Goal: Check status: Check status

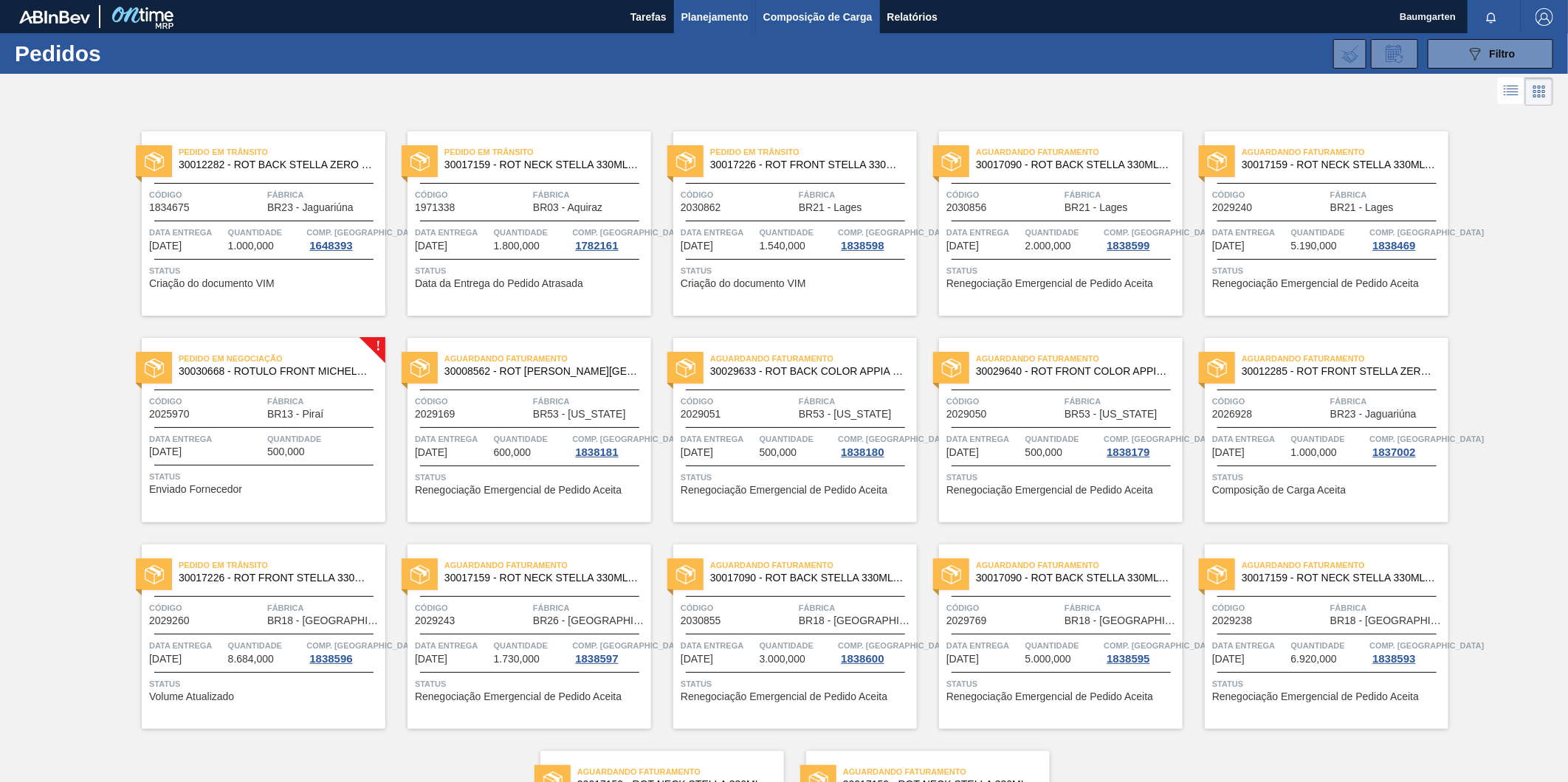
drag, startPoint x: 831, startPoint y: 25, endPoint x: 817, endPoint y: 31, distance: 15.2
click at [831, 25] on span "Composição de Carga" at bounding box center [817, 17] width 110 height 18
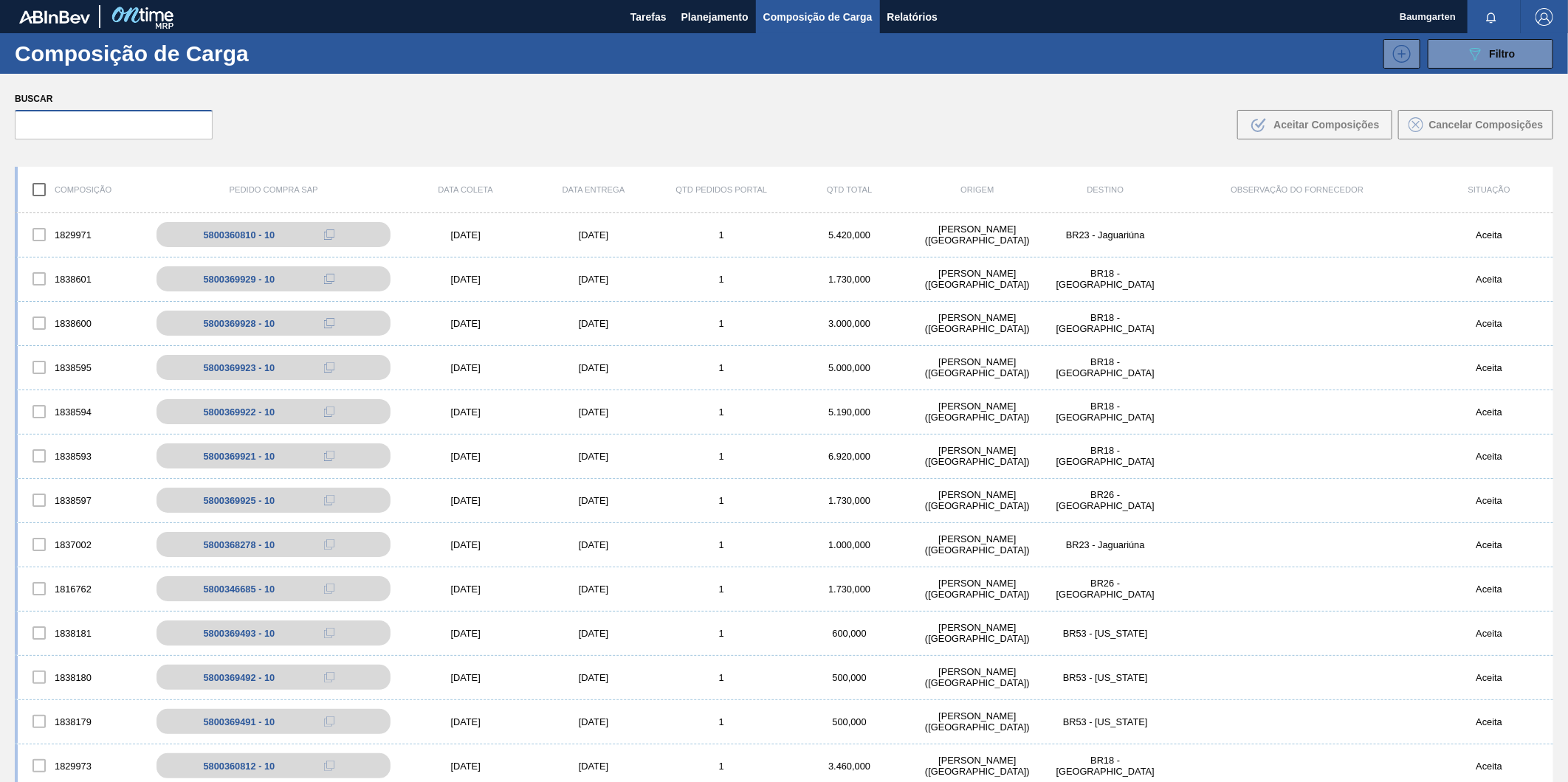
click at [134, 135] on input "text" at bounding box center [113, 124] width 197 height 30
paste input "5800369921"
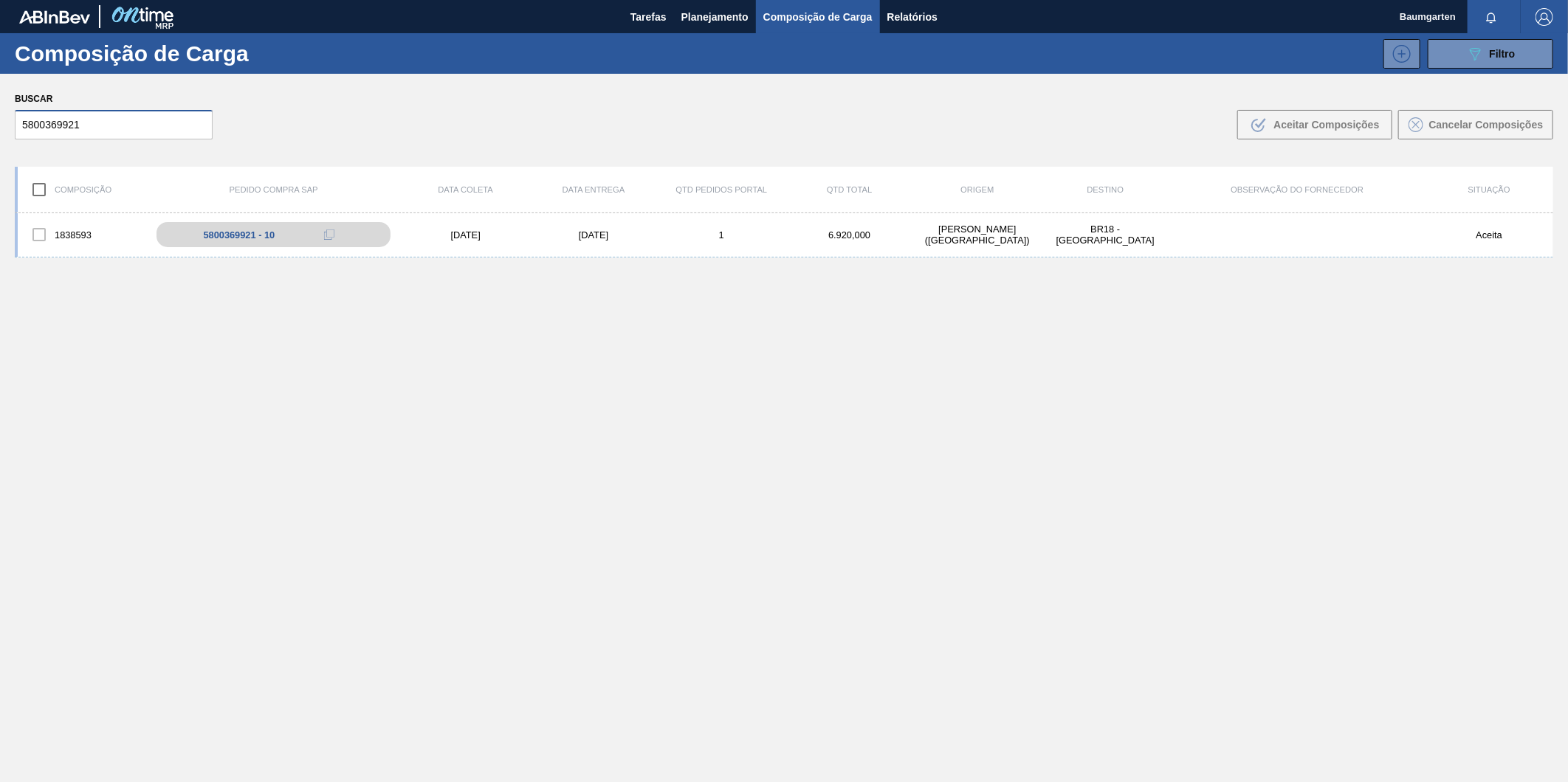
type input "5800369921"
click at [83, 220] on div "1838593" at bounding box center [82, 235] width 128 height 31
click at [67, 216] on div "1838593 5800369921 - 10 [DATE] [DATE] 1 6.920,000 [PERSON_NAME][GEOGRAPHIC_DATA…" at bounding box center [783, 236] width 1538 height 44
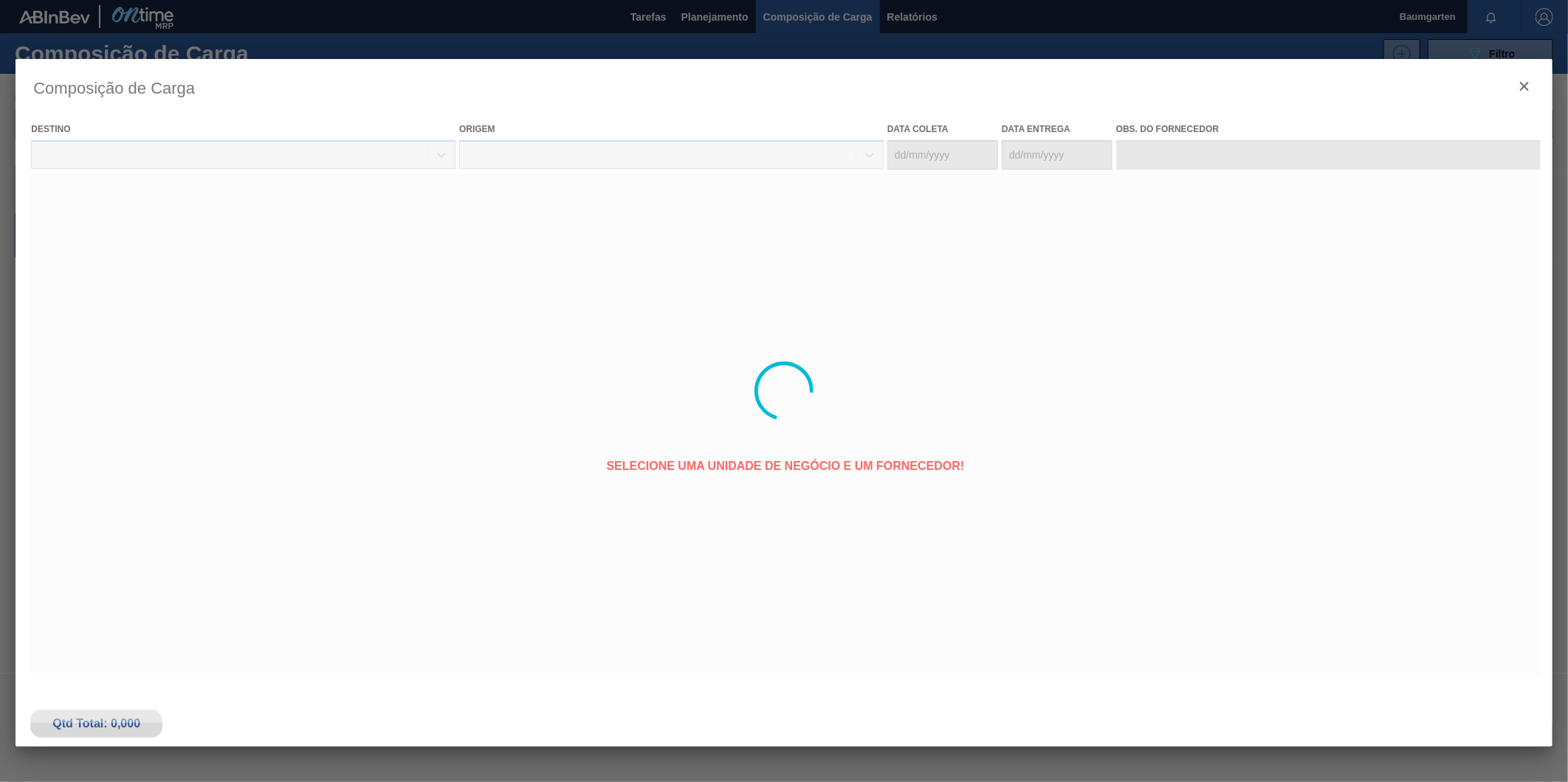
type coleta "[DATE]"
type entrega "[DATE]"
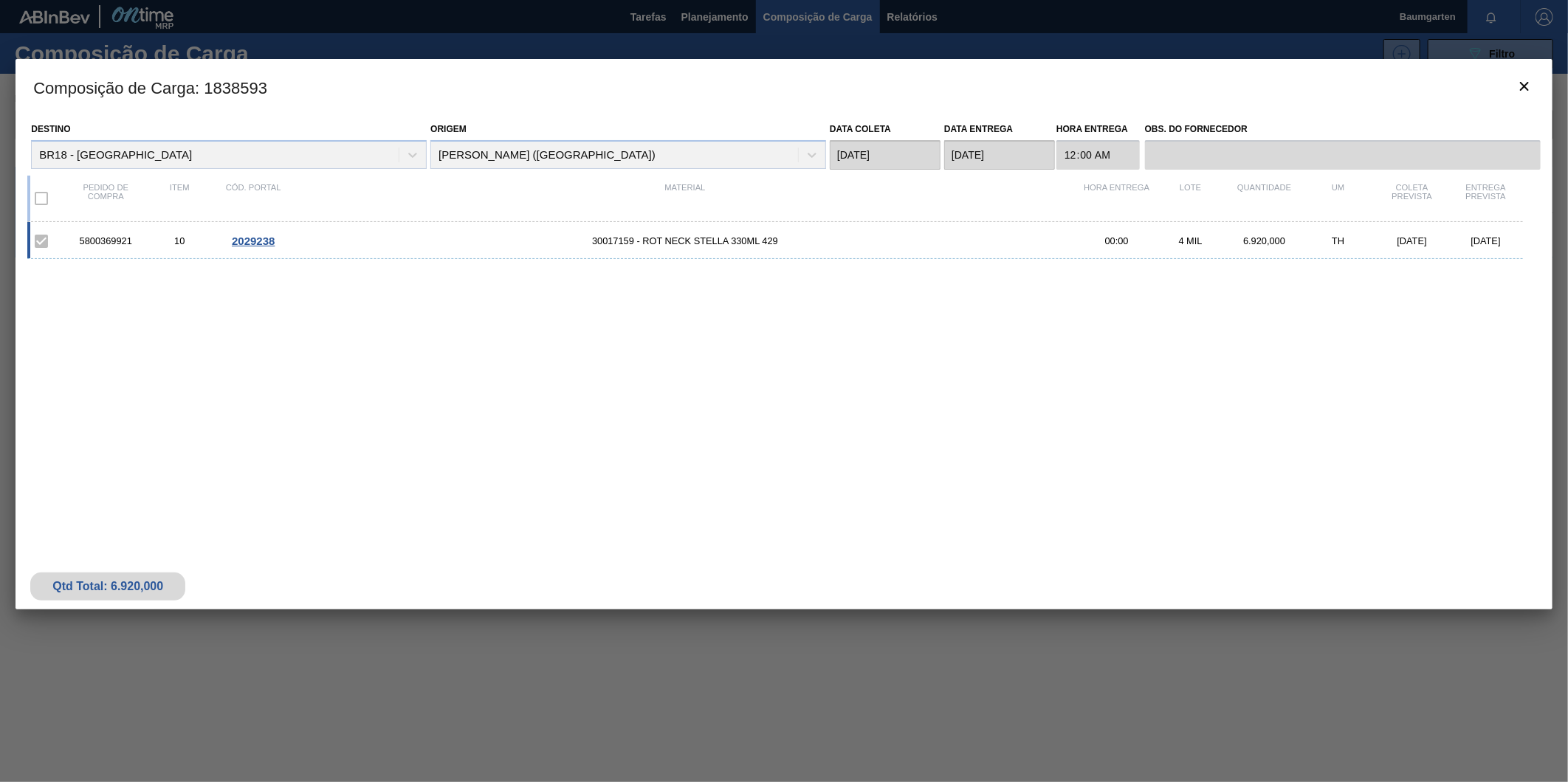
click at [237, 238] on span "2029238" at bounding box center [253, 240] width 43 height 12
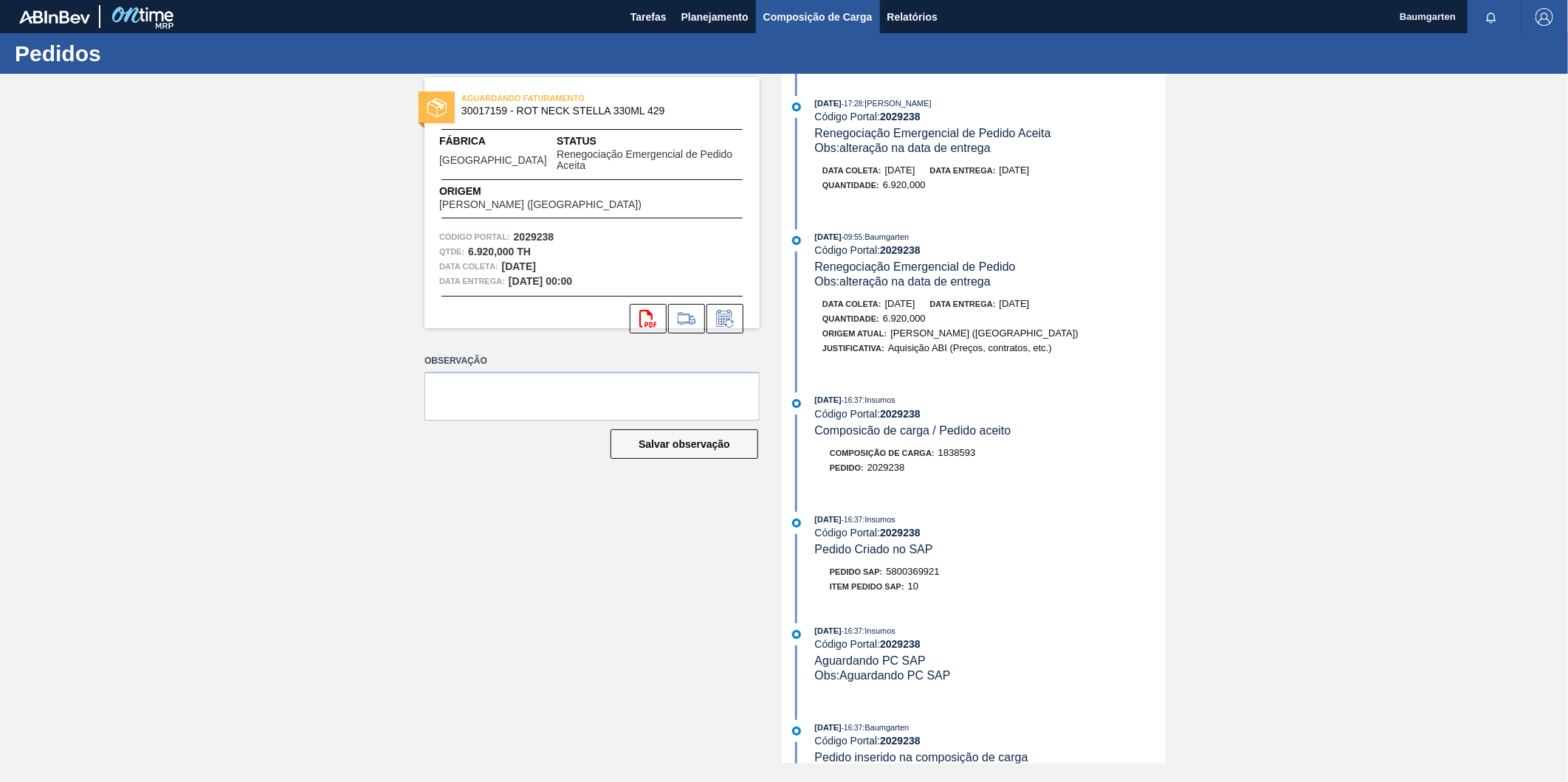
drag, startPoint x: 837, startPoint y: 10, endPoint x: 827, endPoint y: 12, distance: 10.2
click at [837, 10] on span "Composição de Carga" at bounding box center [817, 17] width 110 height 18
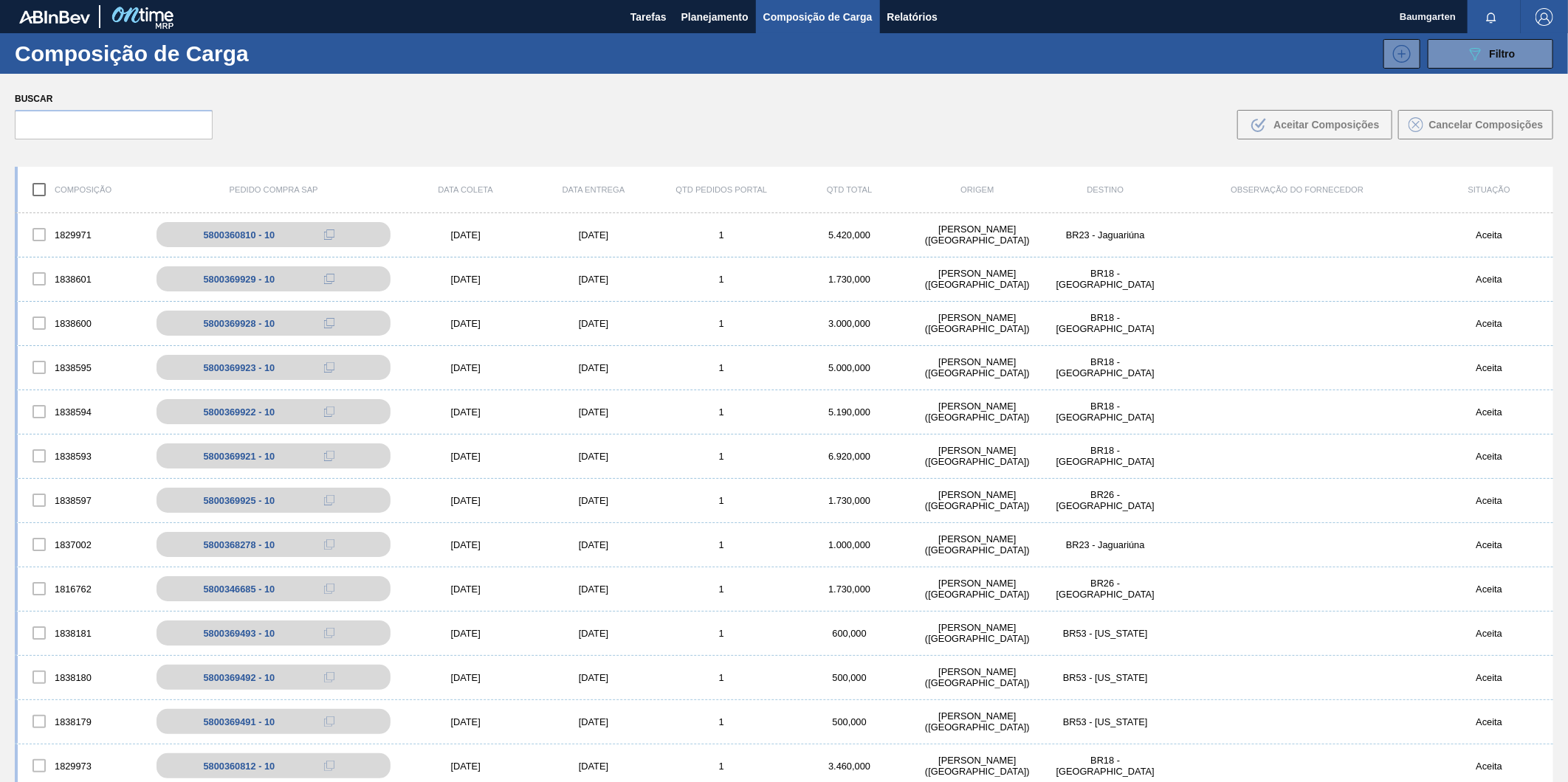
click at [99, 138] on div "Buscar .b{fill:var(--color-action-default)} Aceitar Composições Cancelar Compos…" at bounding box center [784, 113] width 1568 height 80
click at [100, 129] on input "text" at bounding box center [113, 124] width 197 height 30
paste input "5800369922"
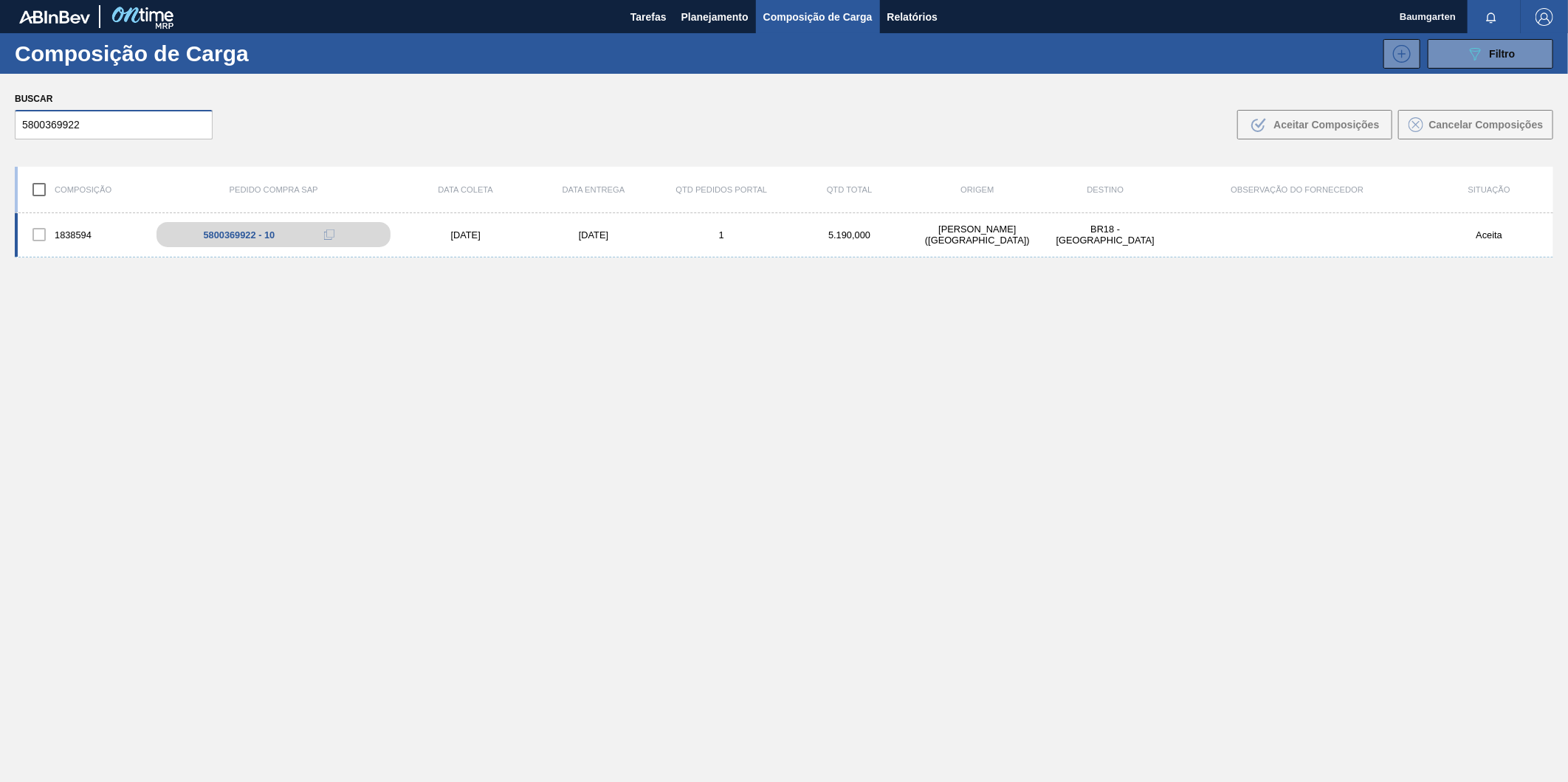
type input "5800369922"
click at [67, 216] on div "1838594 5800369922 - 10 [DATE] [DATE] 1 5.190,000 [PERSON_NAME][GEOGRAPHIC_DATA…" at bounding box center [783, 236] width 1538 height 44
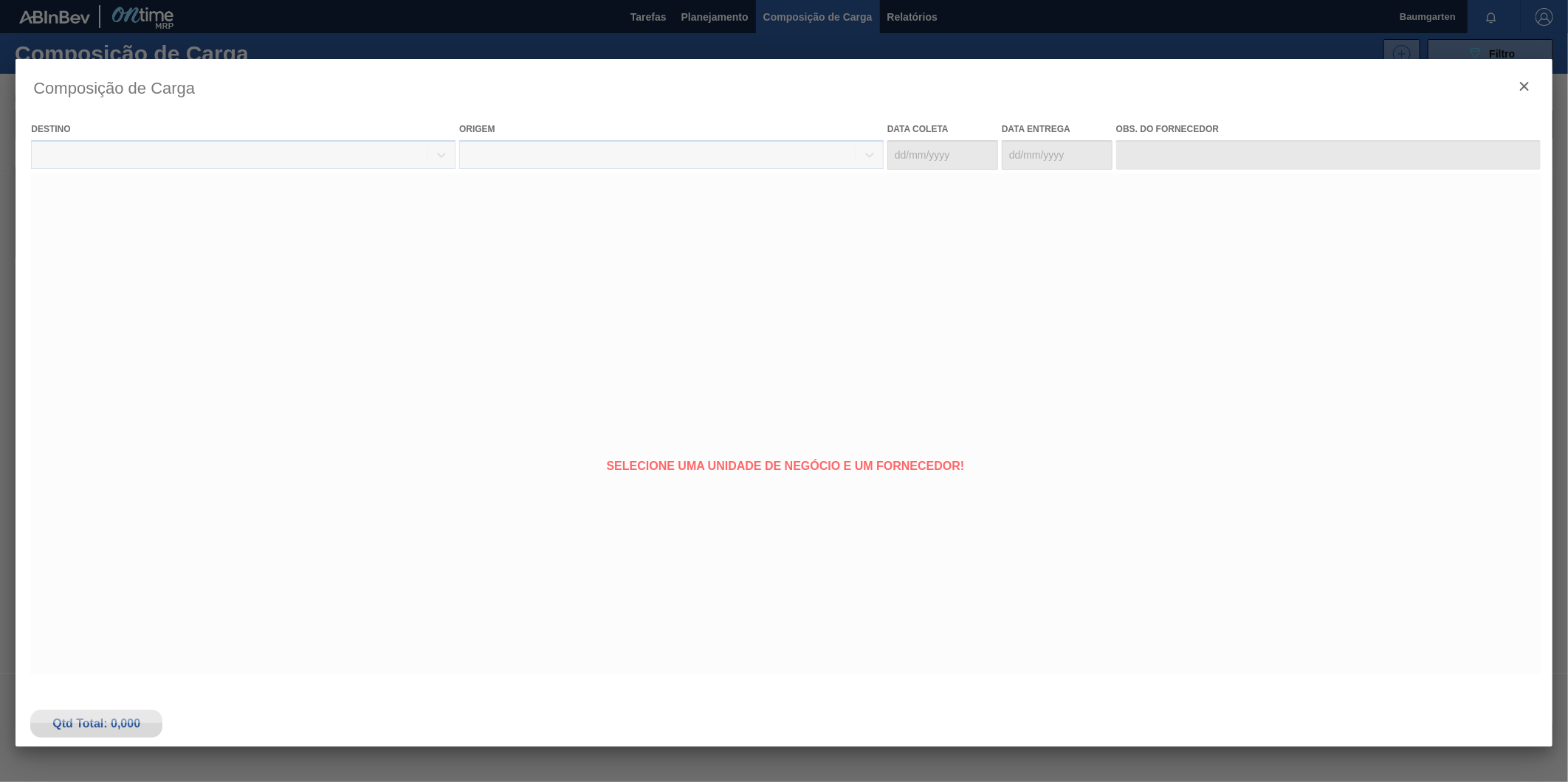
type coleta "[DATE]"
type entrega "[DATE]"
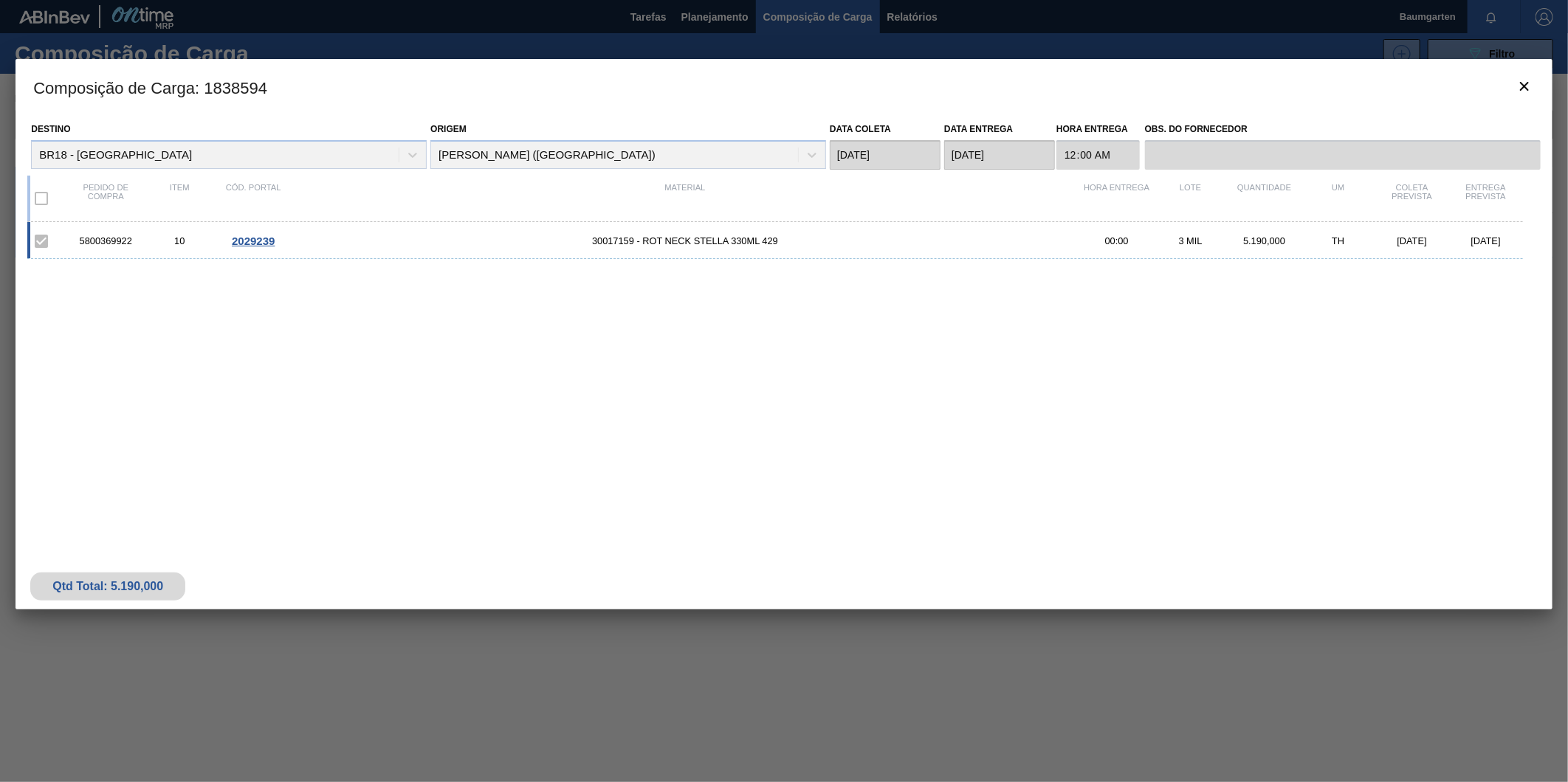
click at [252, 239] on span "2029239" at bounding box center [253, 240] width 43 height 12
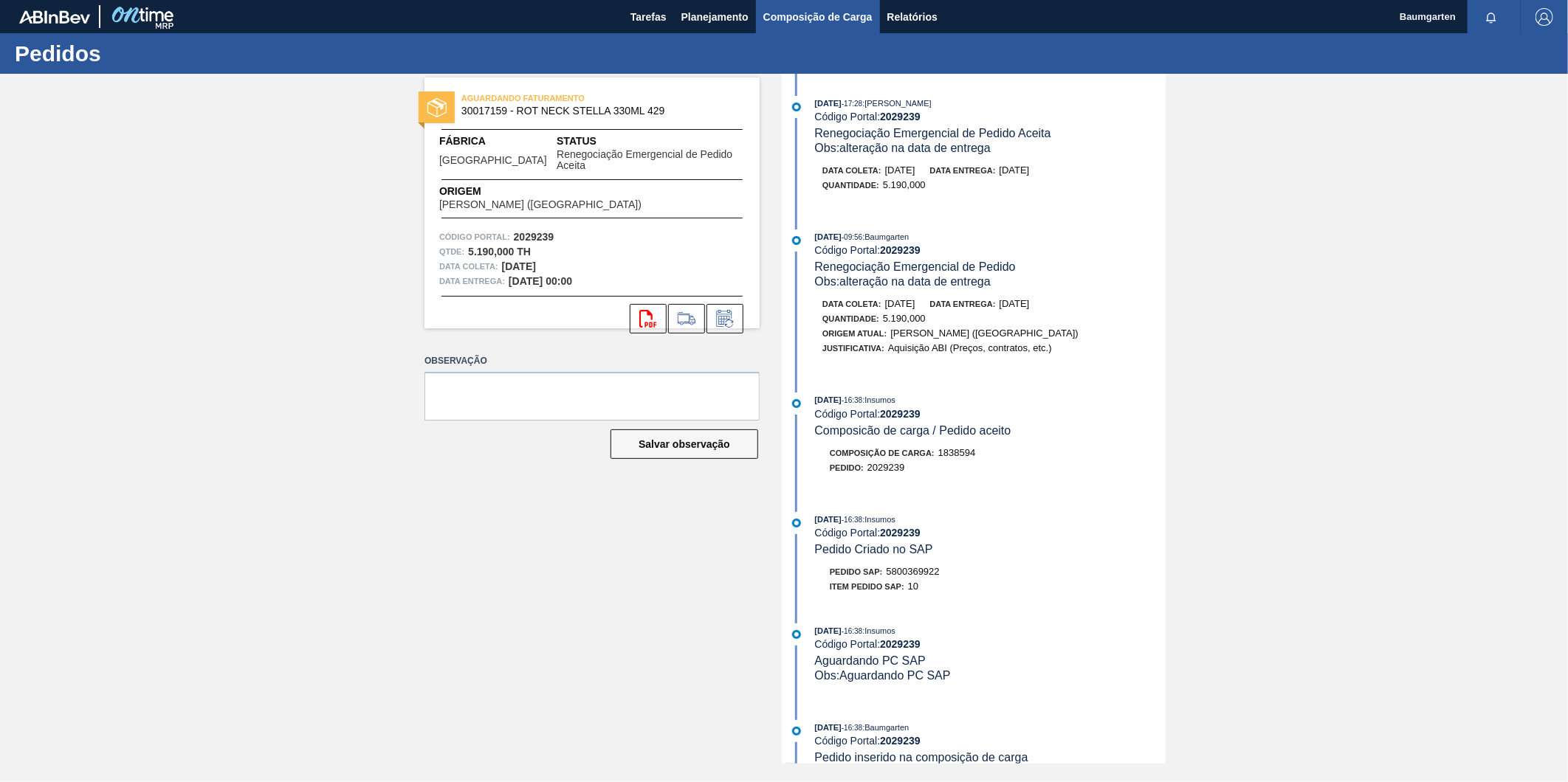
click at [821, 13] on span "Composição de Carga" at bounding box center [817, 17] width 110 height 18
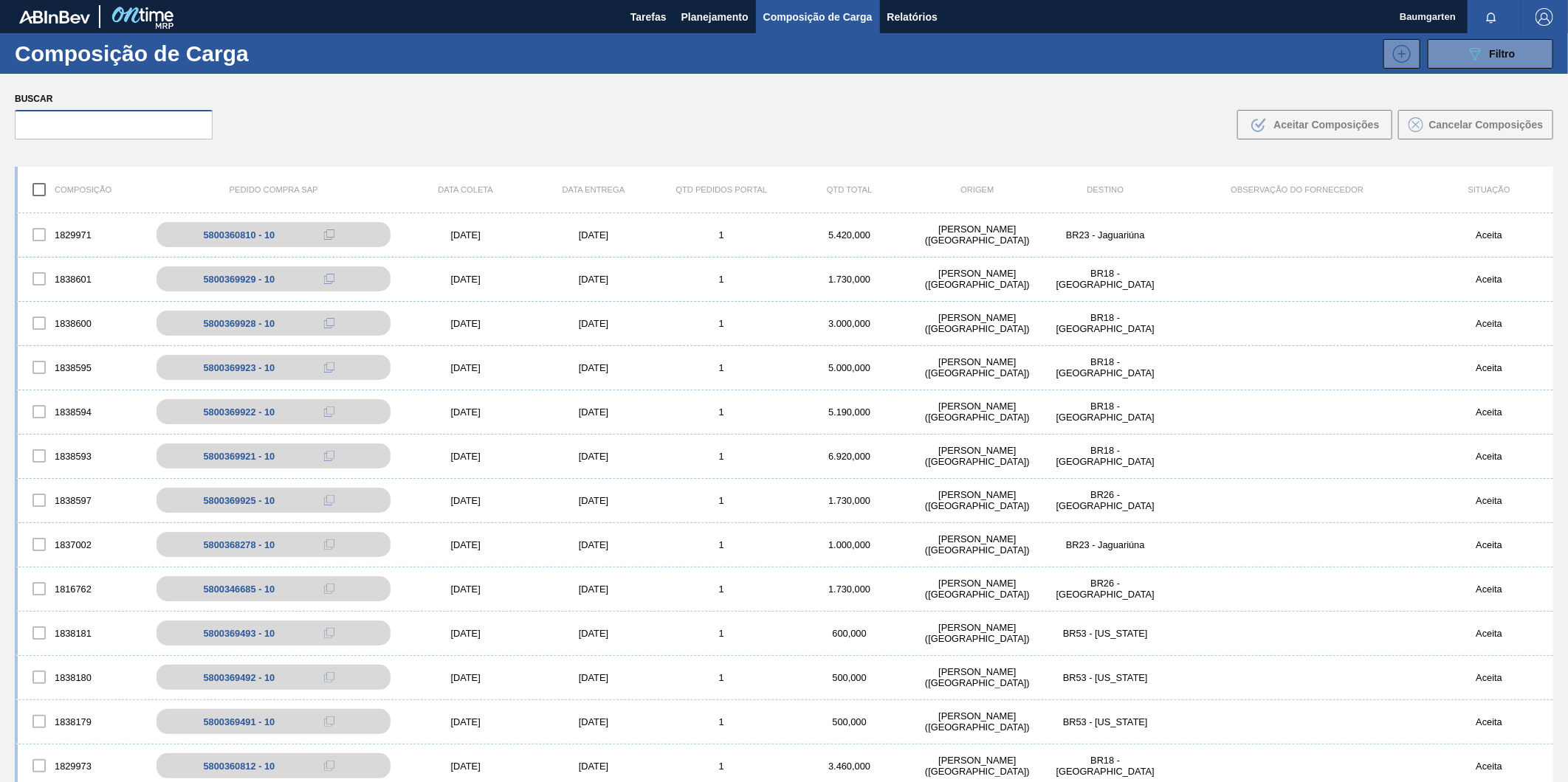
click at [113, 132] on input "text" at bounding box center [113, 124] width 197 height 30
paste input "5800369923"
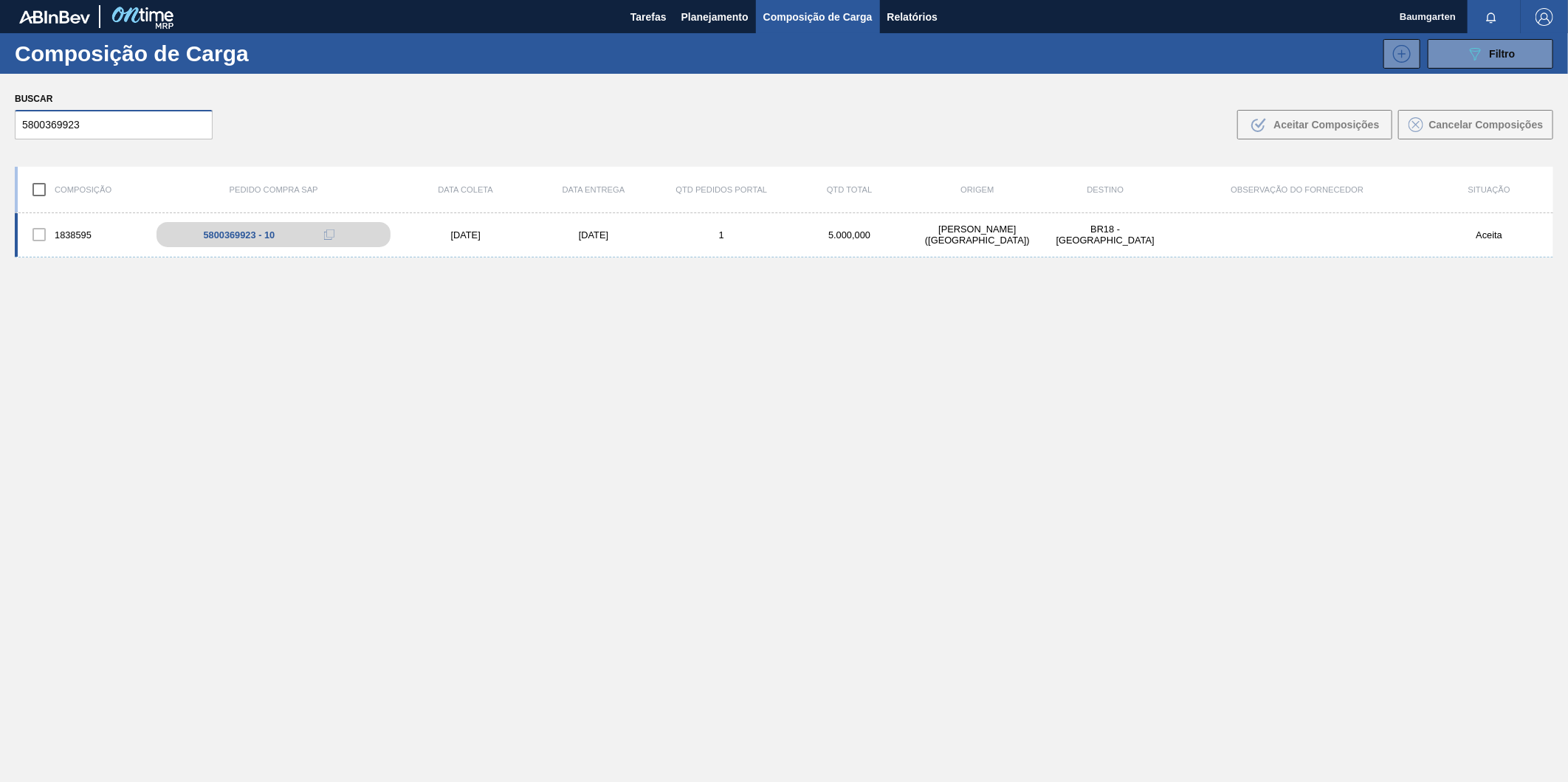
type input "5800369923"
click at [71, 219] on div "1838595" at bounding box center [82, 235] width 128 height 31
click at [71, 216] on div "1838595 5800369923 - 10 [DATE] [DATE] 1 5.000,000 [PERSON_NAME][GEOGRAPHIC_DATA…" at bounding box center [783, 236] width 1538 height 44
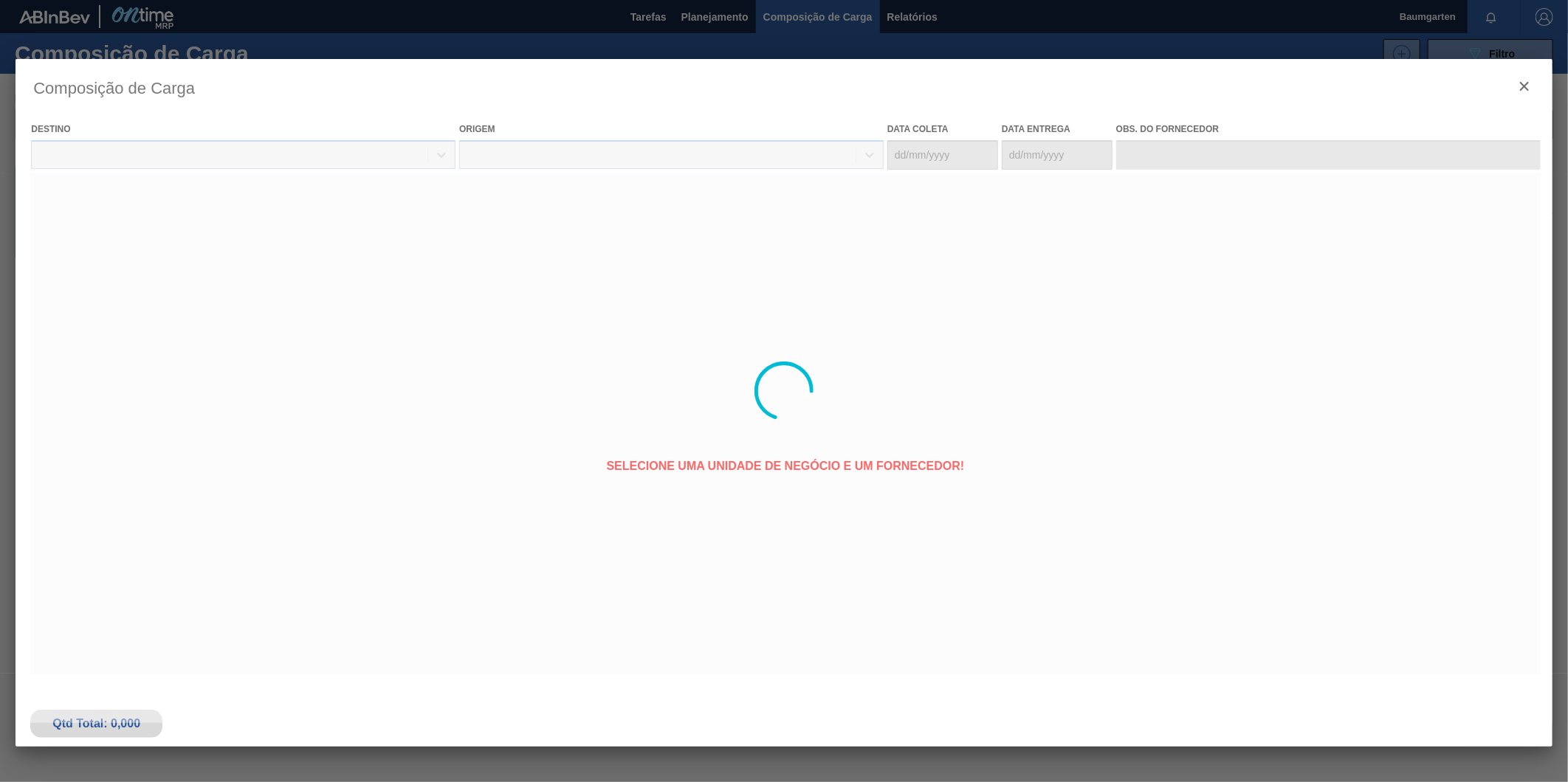
type coleta "[DATE]"
type entrega "[DATE]"
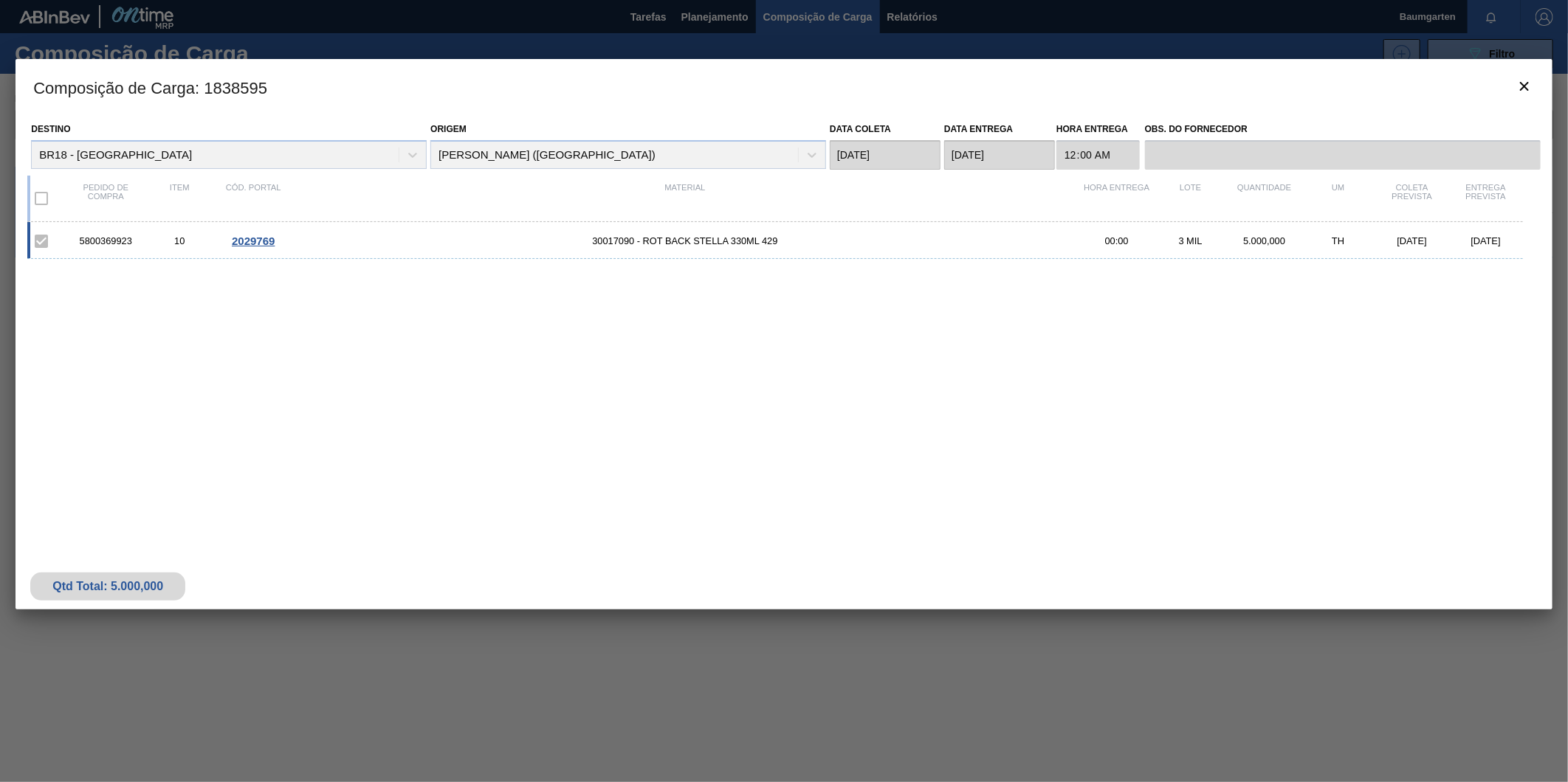
click at [255, 237] on span "2029769" at bounding box center [253, 240] width 43 height 12
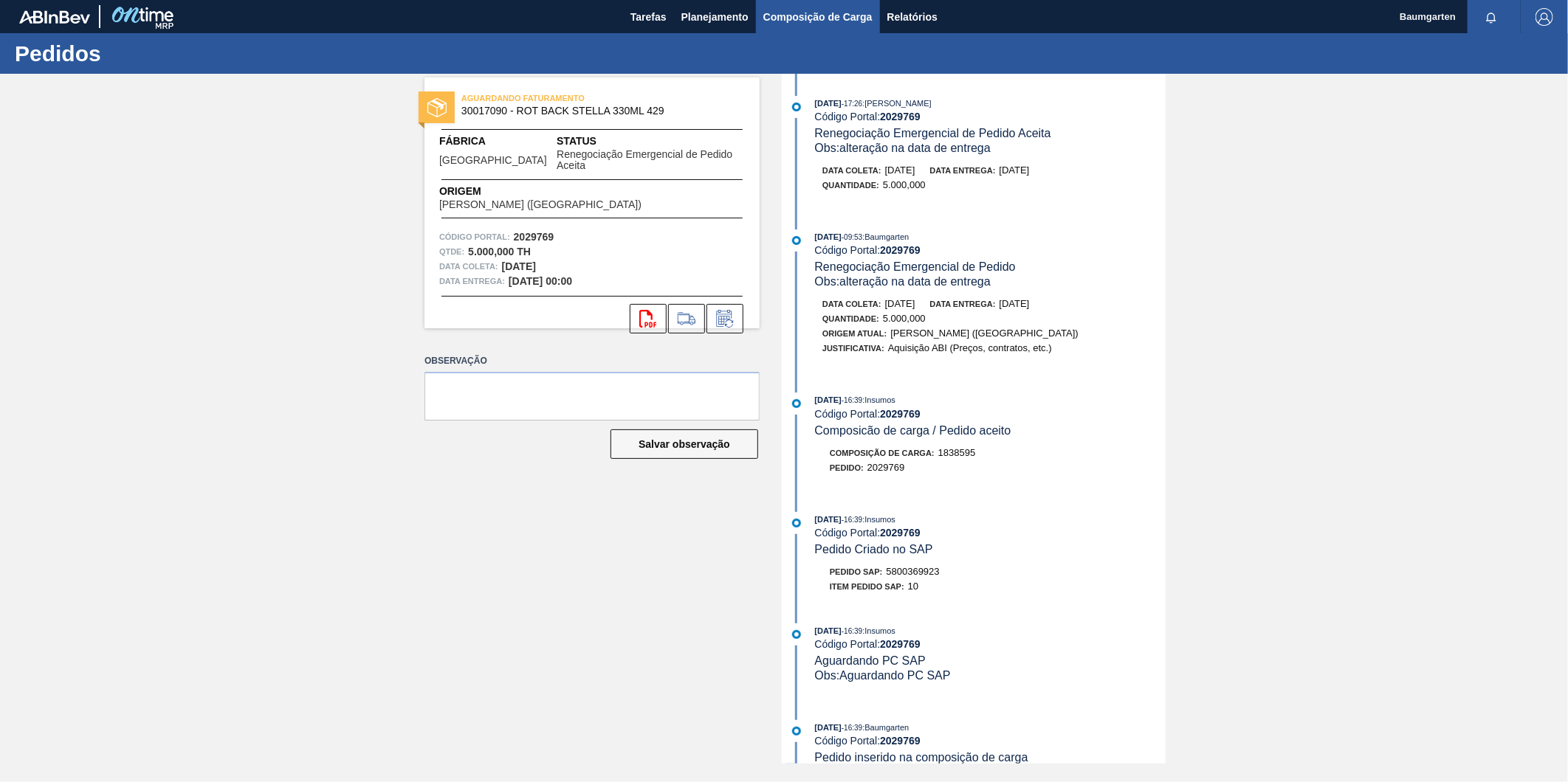
drag, startPoint x: 835, startPoint y: 17, endPoint x: 791, endPoint y: 17, distance: 44.0
click at [835, 17] on span "Composição de Carga" at bounding box center [817, 17] width 110 height 18
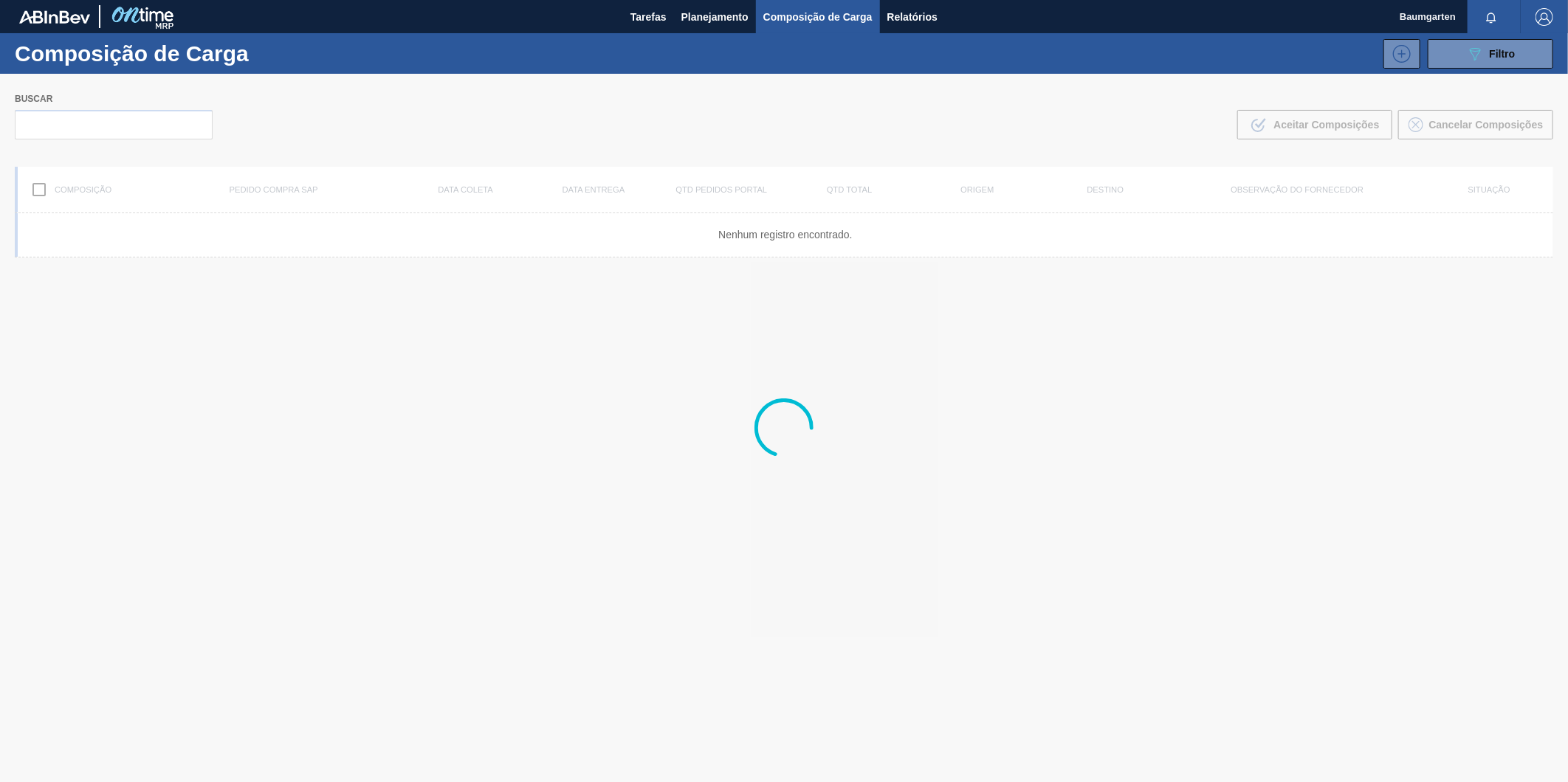
click at [106, 118] on div at bounding box center [784, 427] width 1568 height 709
click at [114, 128] on input "text" at bounding box center [113, 124] width 197 height 30
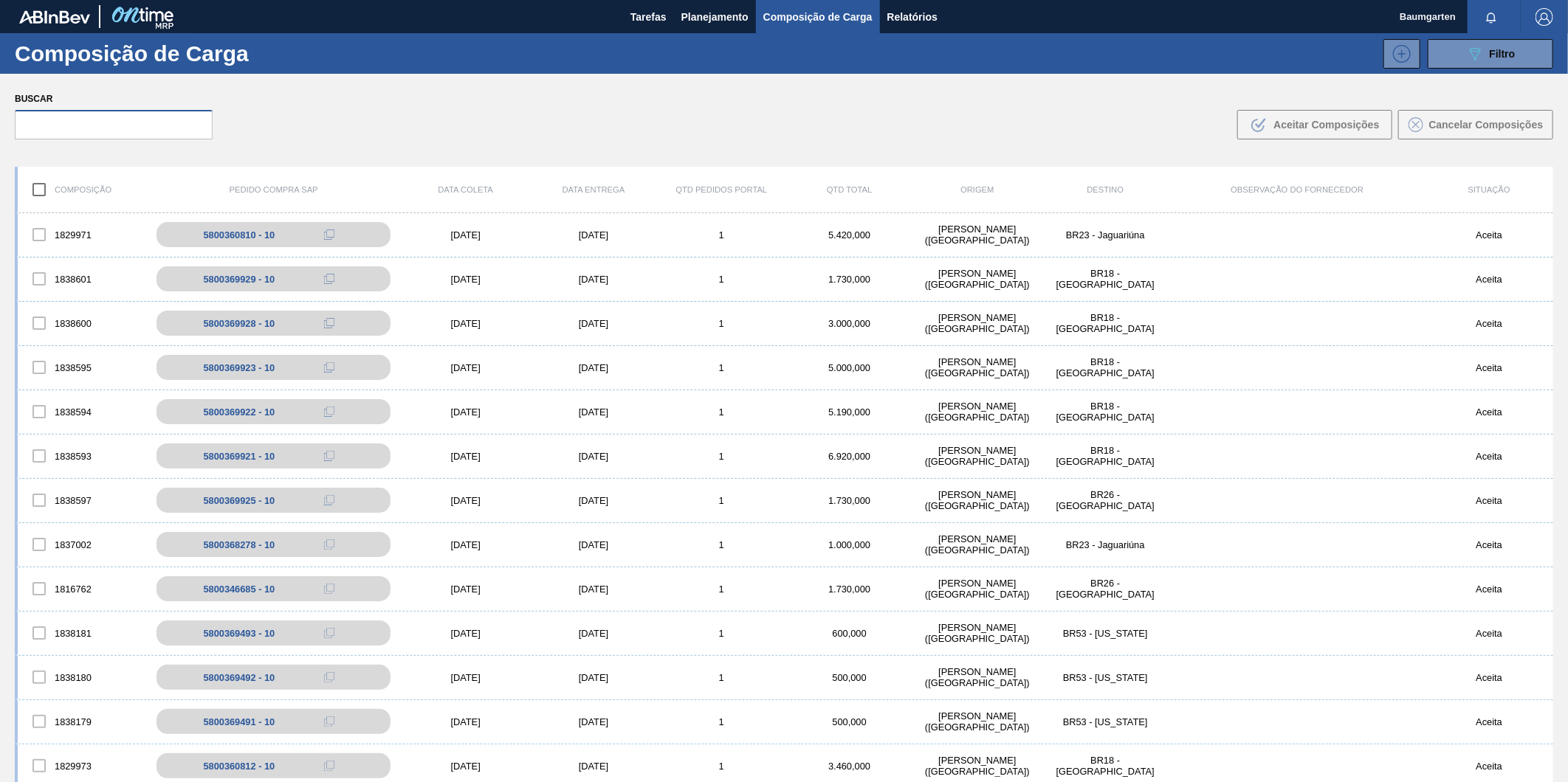
paste input "5800369928"
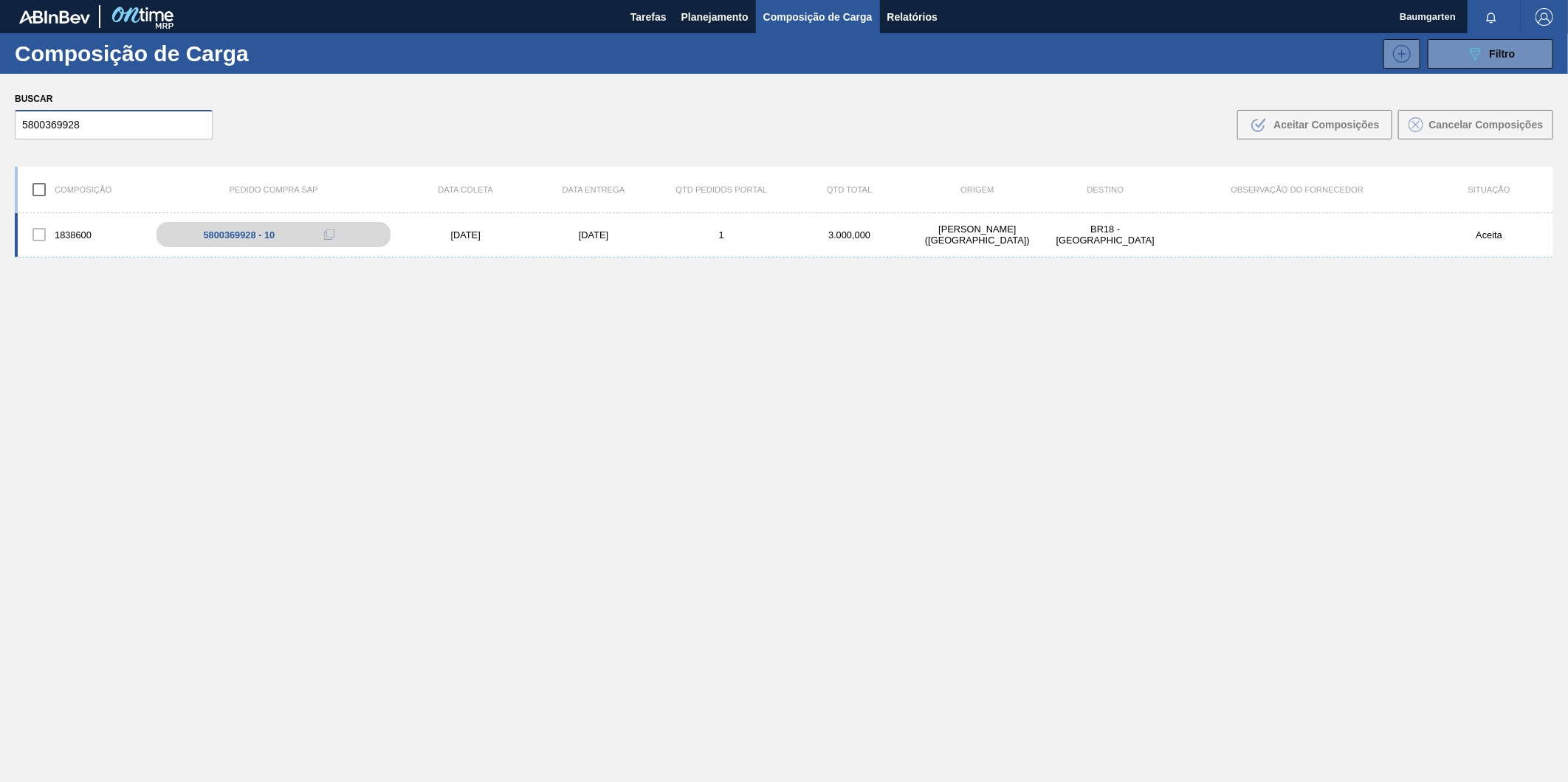
type input "5800369928"
click at [81, 225] on div "1838600" at bounding box center [82, 235] width 128 height 31
click at [78, 219] on div "1838600" at bounding box center [82, 235] width 128 height 31
click at [80, 219] on div "1838600" at bounding box center [82, 235] width 128 height 31
click at [75, 211] on div "Composição Pedido Compra SAP Data coleta Data entrega Qtd Pedidos Portal Qtd To…" at bounding box center [783, 190] width 1538 height 47
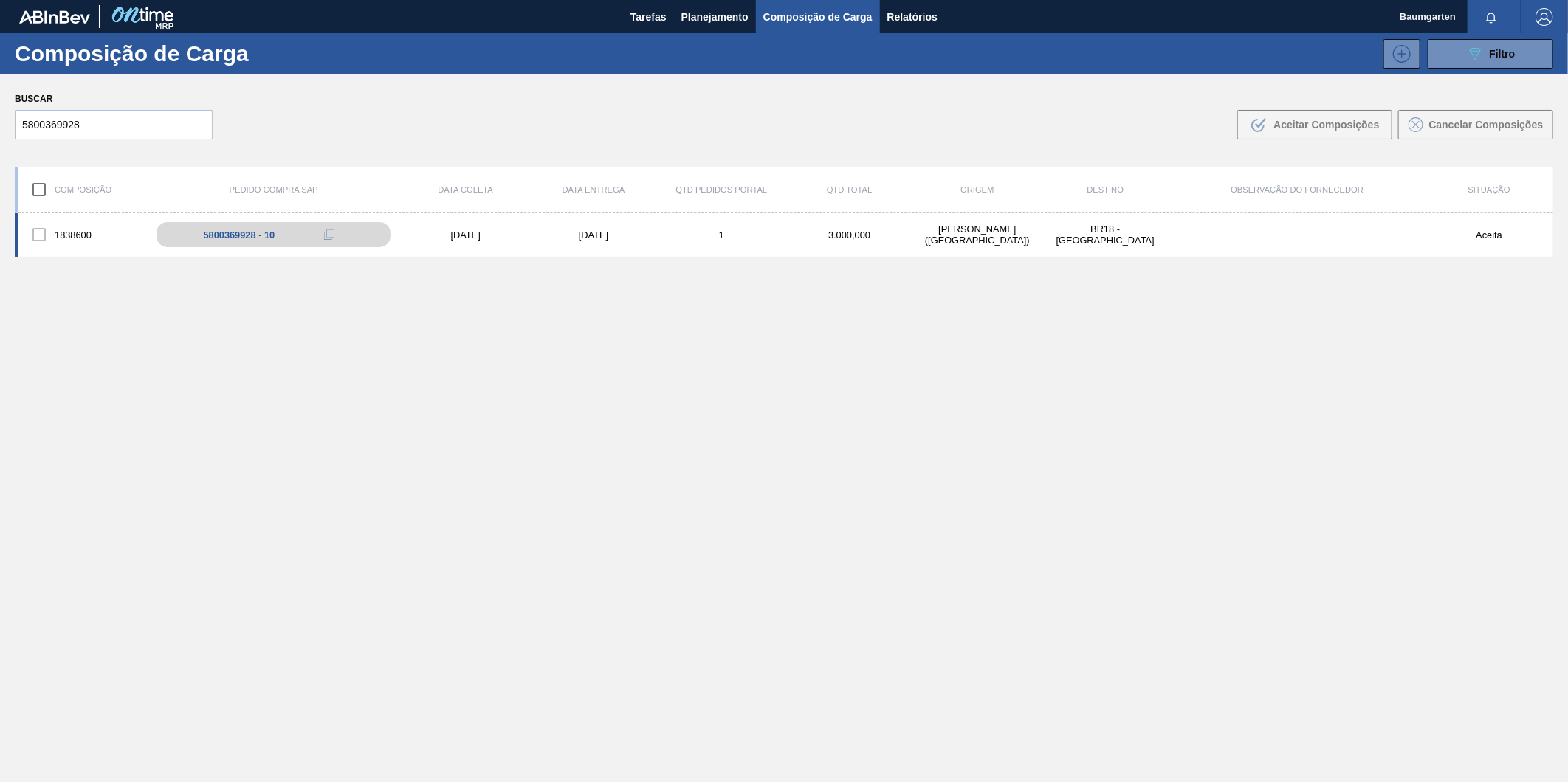
click at [65, 219] on div "1838600" at bounding box center [82, 235] width 128 height 31
click at [76, 216] on div "1838600 5800369928 - 10 [DATE] [DATE] 1 3.000,000 [PERSON_NAME][GEOGRAPHIC_DATA…" at bounding box center [783, 236] width 1538 height 44
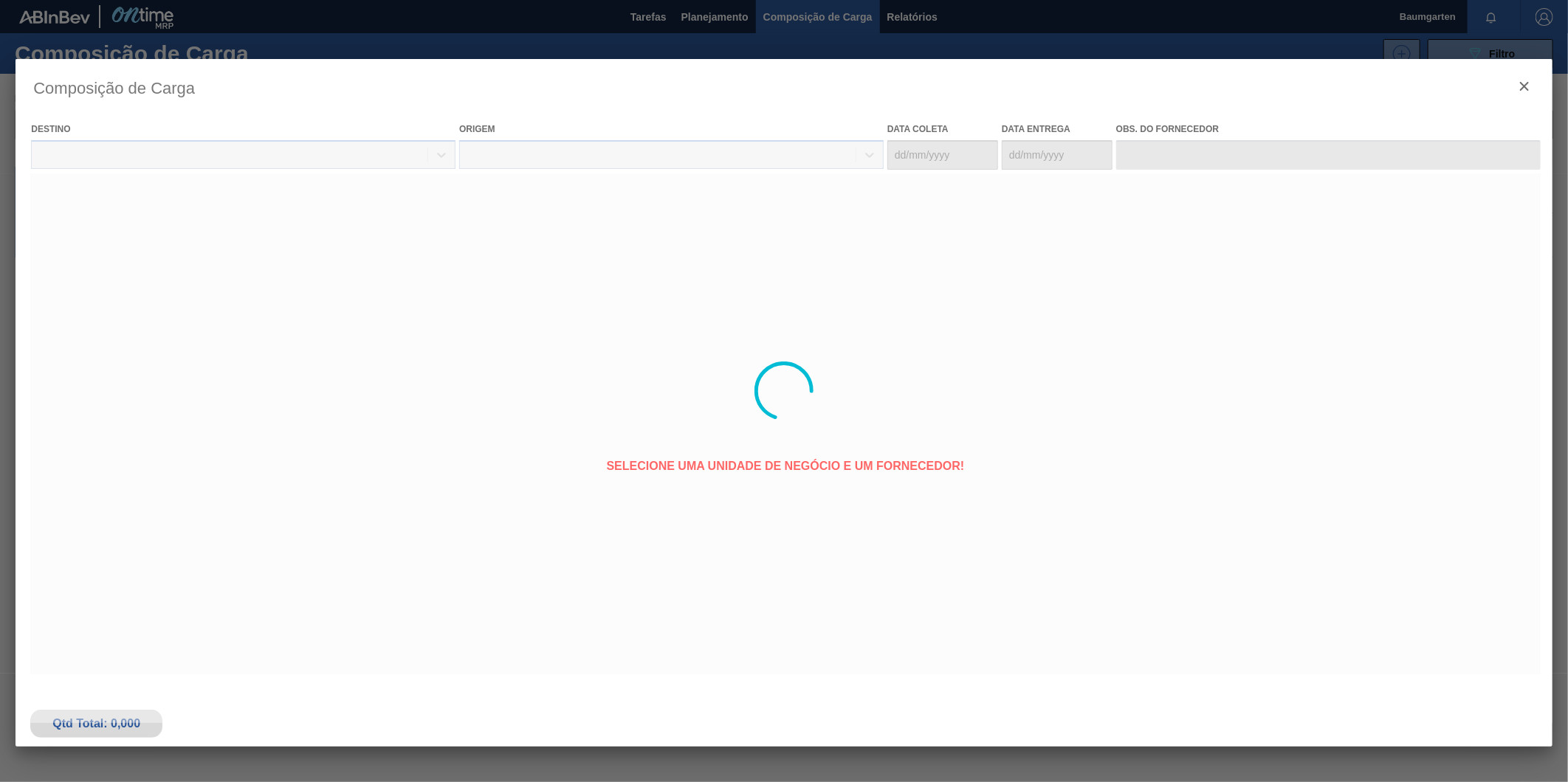
type coleta "[DATE]"
type entrega "[DATE]"
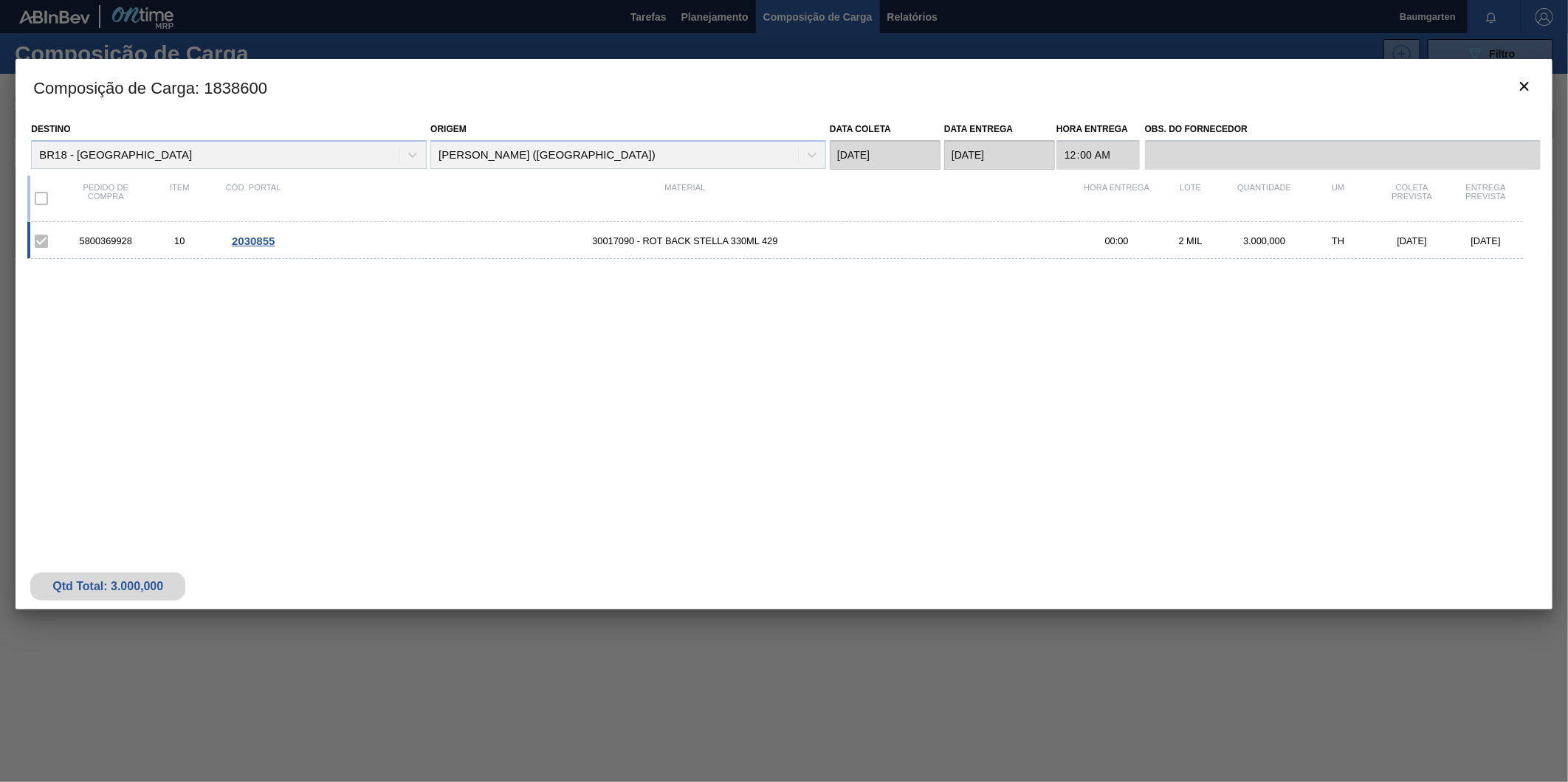
click at [239, 243] on span "2030855" at bounding box center [253, 240] width 43 height 12
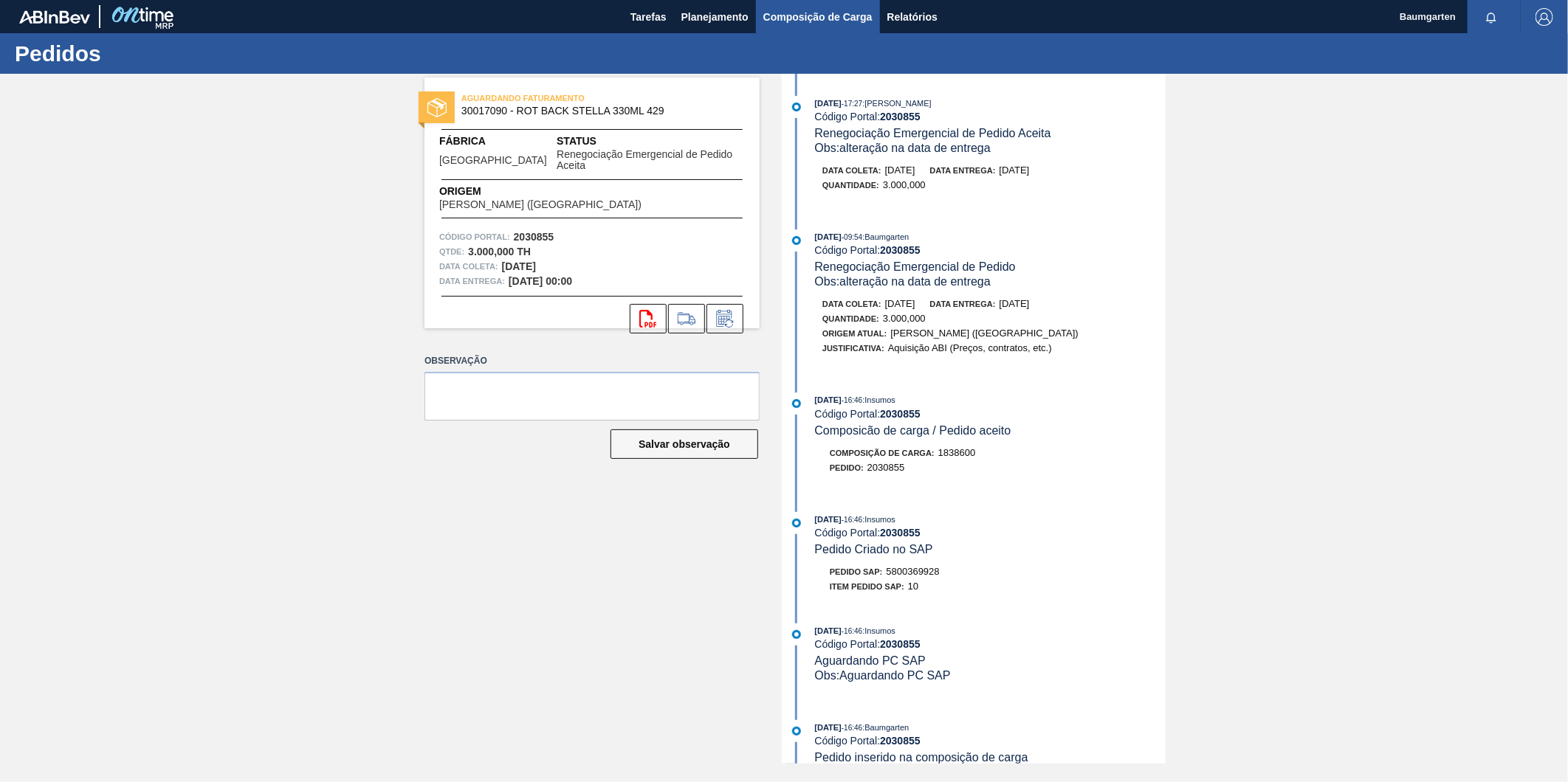
click at [816, 15] on span "Composição de Carga" at bounding box center [817, 17] width 110 height 18
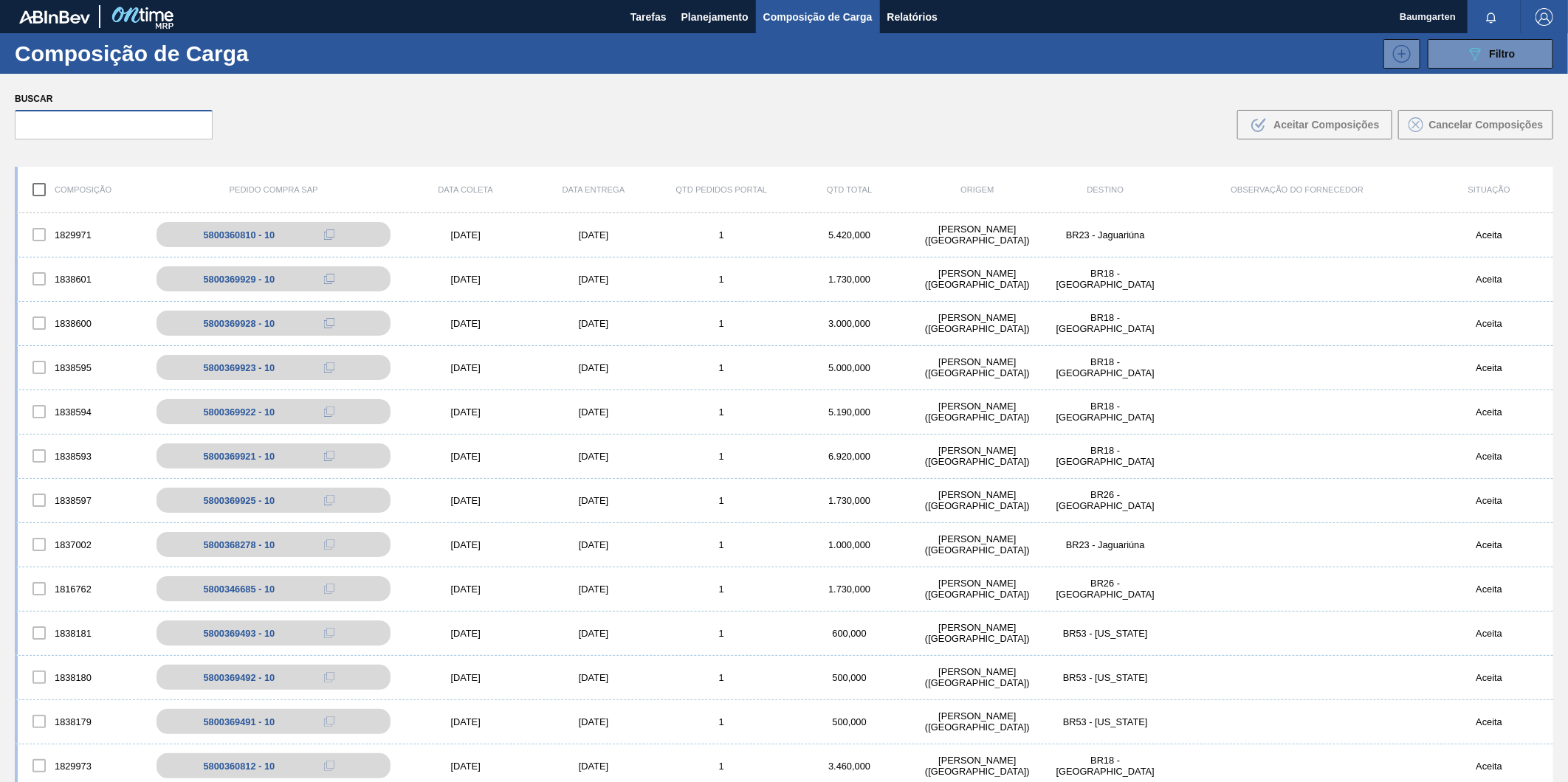
drag, startPoint x: 122, startPoint y: 122, endPoint x: 155, endPoint y: 129, distance: 33.7
click at [122, 122] on input "text" at bounding box center [113, 124] width 197 height 30
paste input "5800369929"
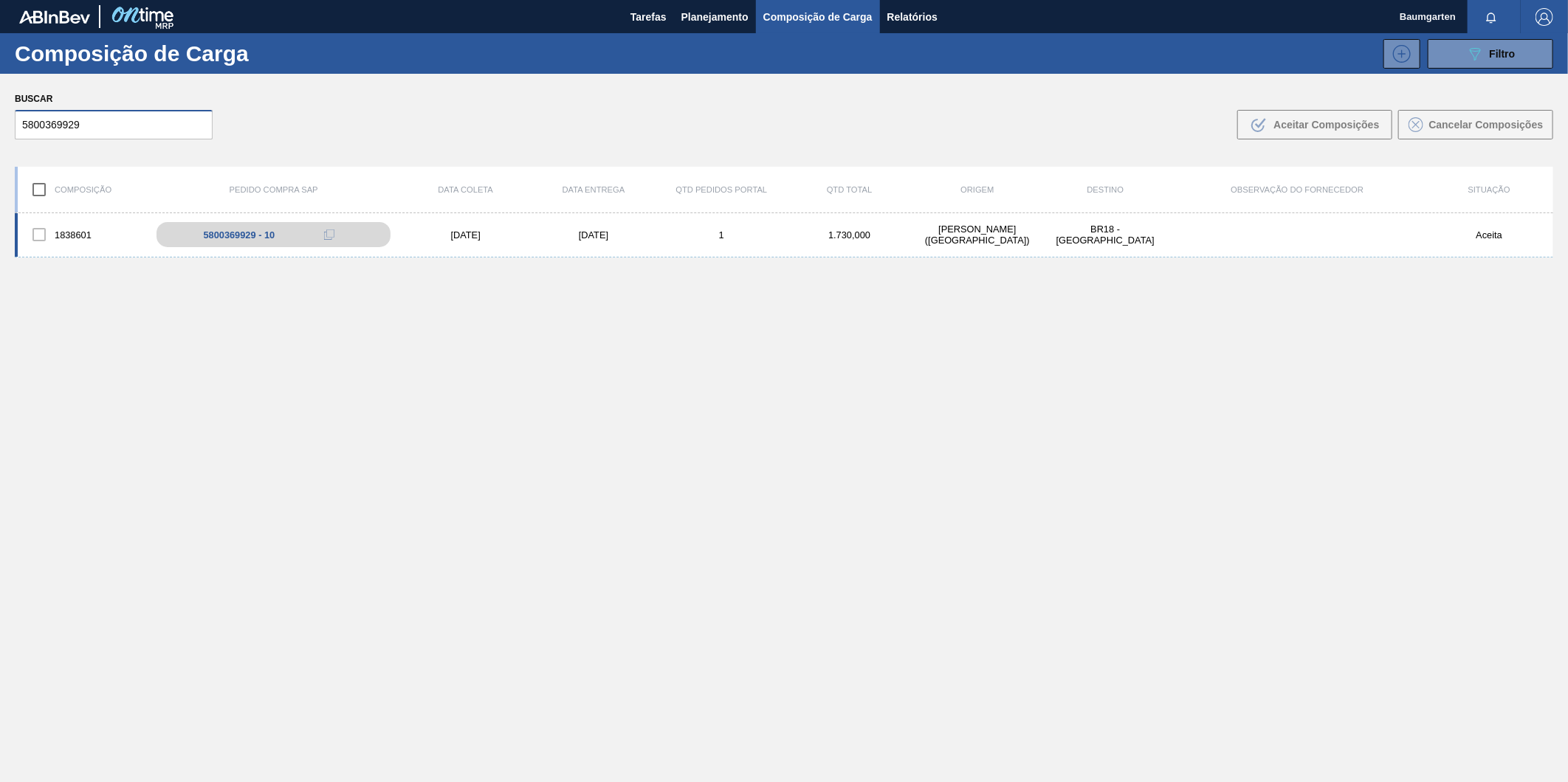
type input "5800369929"
click at [73, 217] on div "1838601 5800369929 - 10 [DATE] [DATE] 1 1.730,000 [PERSON_NAME][GEOGRAPHIC_DATA…" at bounding box center [783, 236] width 1538 height 44
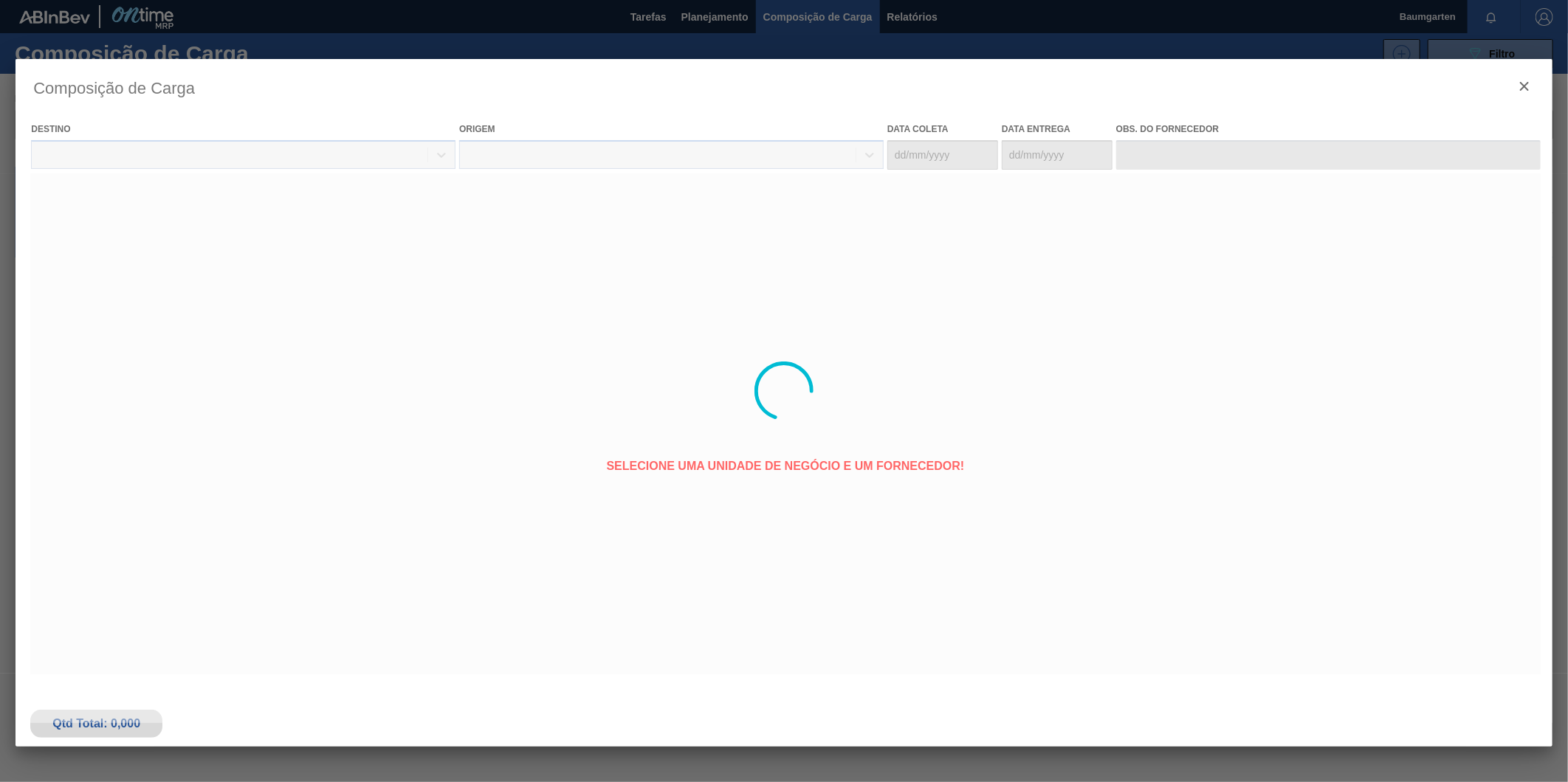
type coleta "[DATE]"
type entrega "[DATE]"
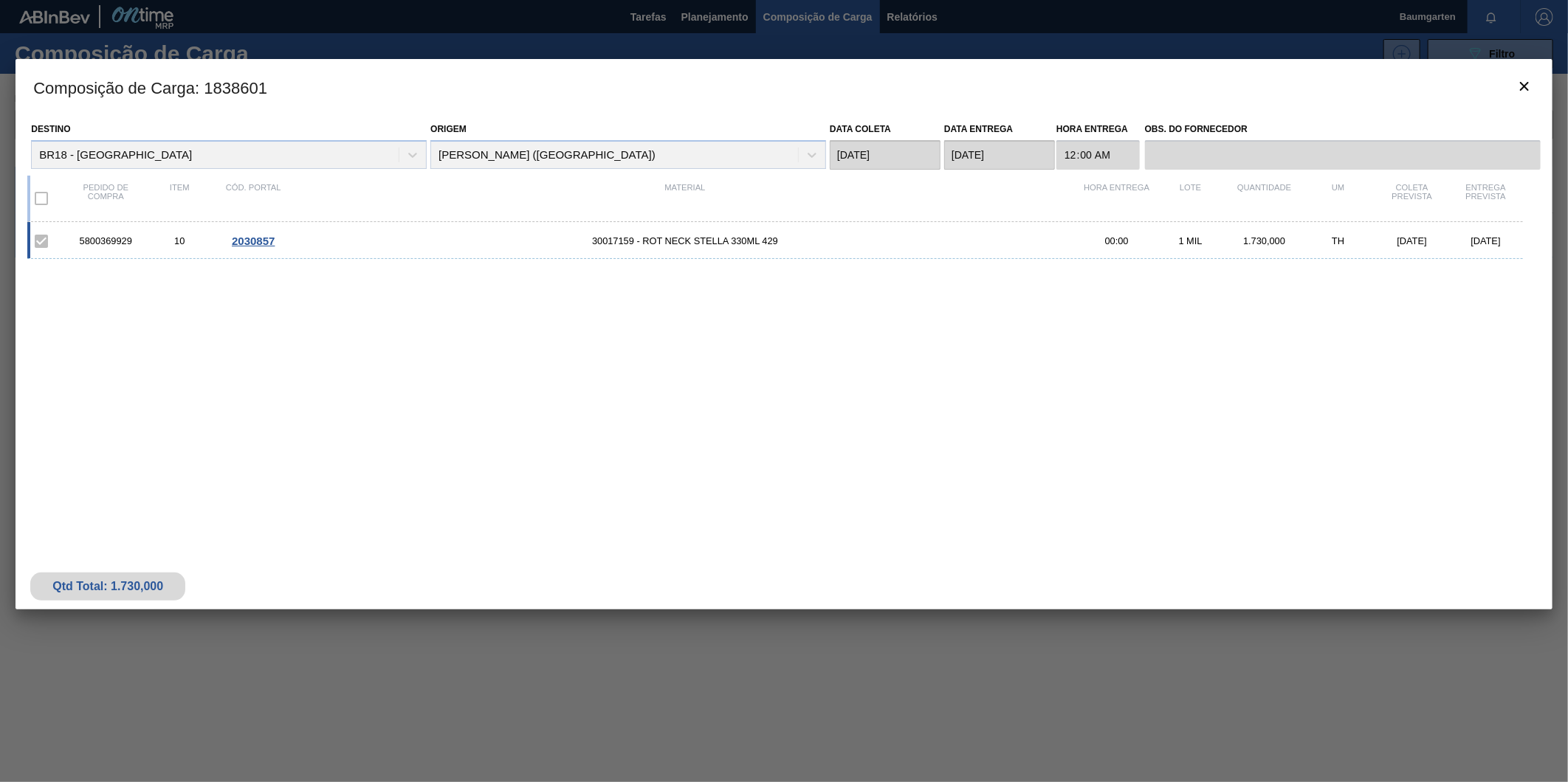
click at [252, 233] on div "5800369929 10 2030857 30017159 - ROT NECK STELLA 330ML 429 00:00 1 MIL 1.730,00…" at bounding box center [775, 240] width 1496 height 37
click at [248, 237] on span "2030857" at bounding box center [253, 240] width 43 height 12
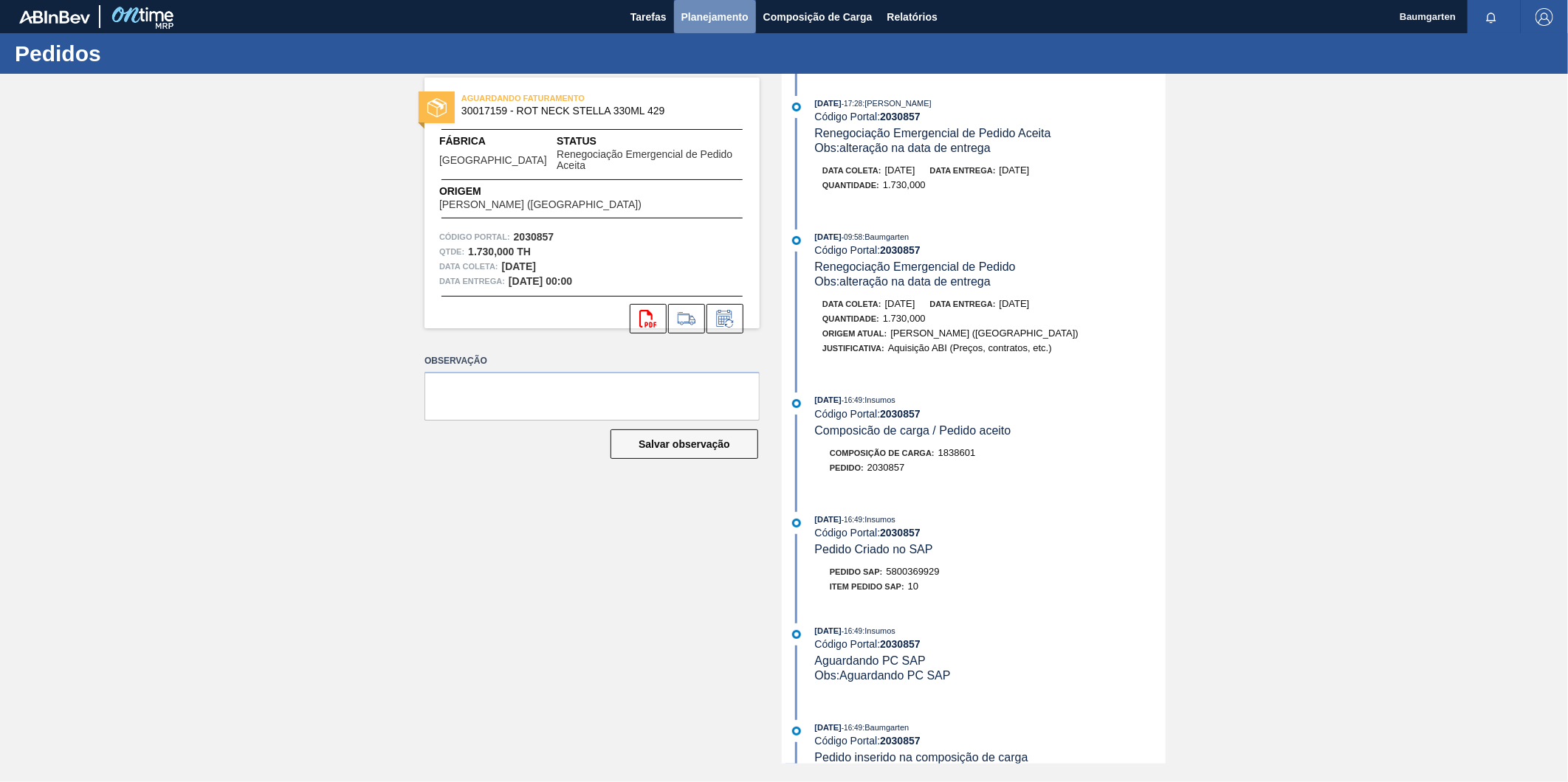
click at [711, 27] on button "Planejamento" at bounding box center [715, 16] width 82 height 33
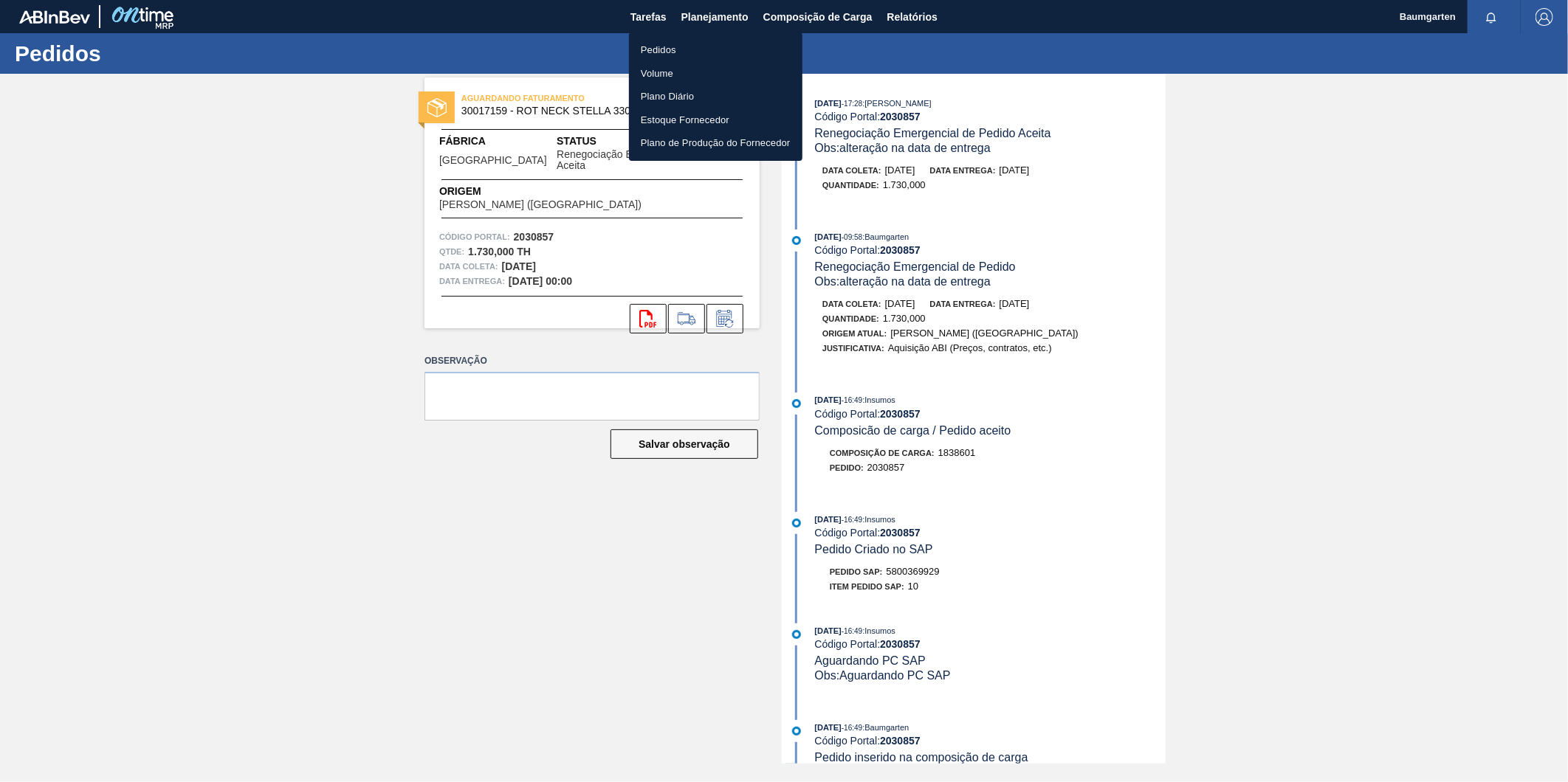
click at [671, 49] on li "Pedidos" at bounding box center [715, 50] width 174 height 24
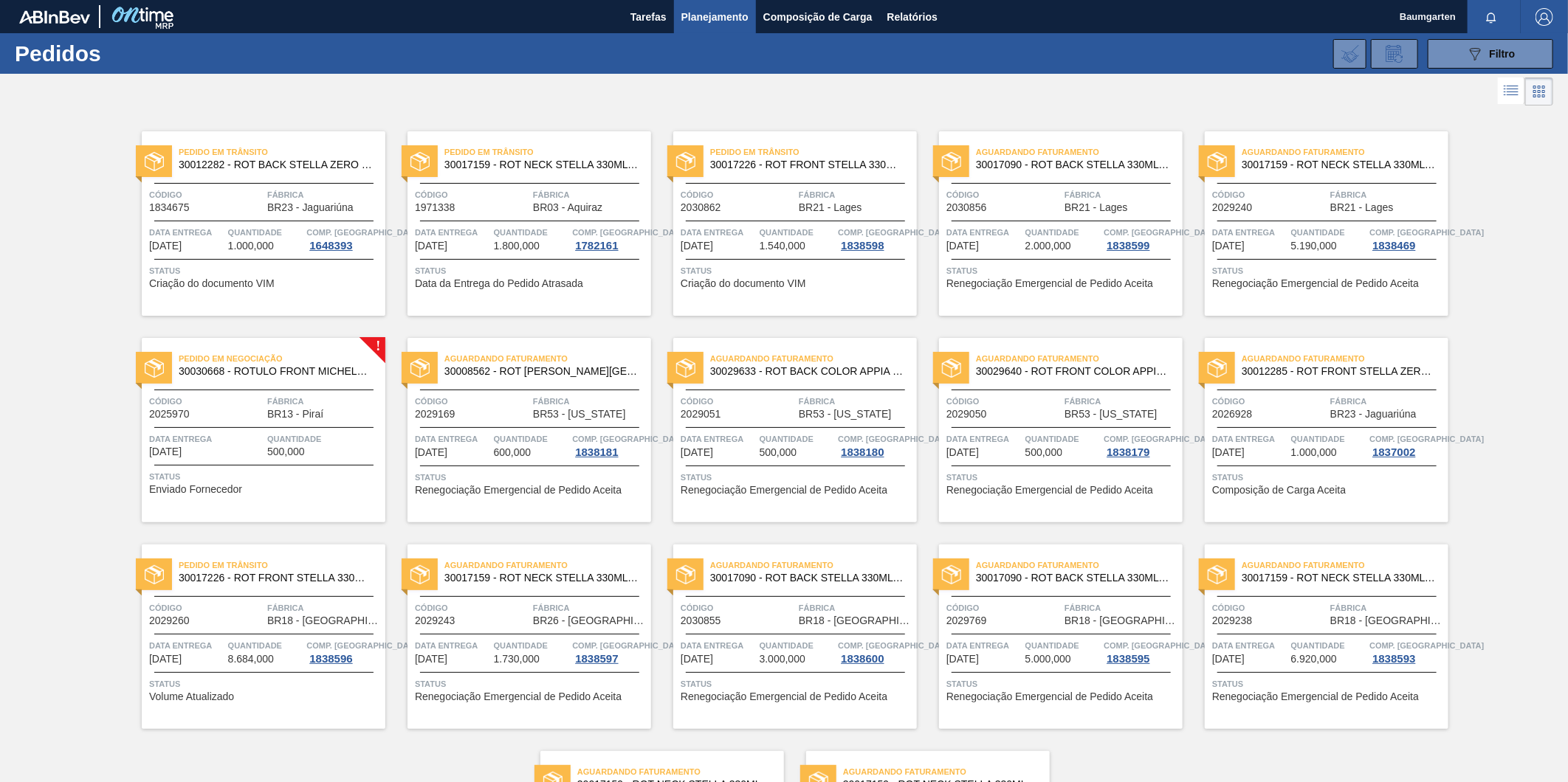
click at [300, 370] on span "30030668 - ROTULO FRONT MICHELOB 330ML EXP CH" at bounding box center [276, 372] width 195 height 11
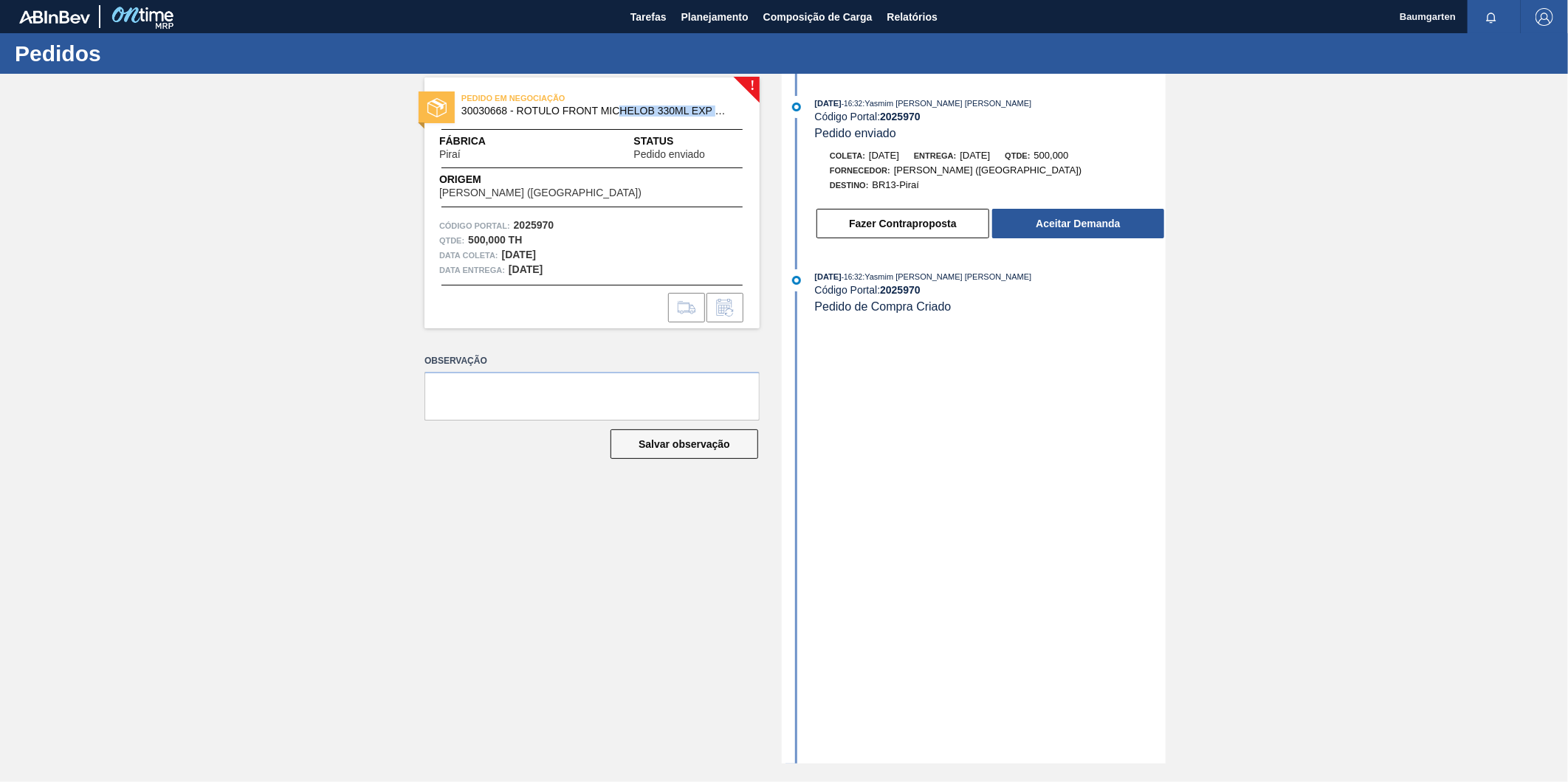
drag, startPoint x: 622, startPoint y: 109, endPoint x: 754, endPoint y: 118, distance: 132.3
click at [754, 118] on div "PEDIDO EM NEGOCIAÇÃO 30030668 - ROTULO FRONT MICHELOB 330ML EXP CH" at bounding box center [591, 105] width 335 height 33
